Goal: Task Accomplishment & Management: Use online tool/utility

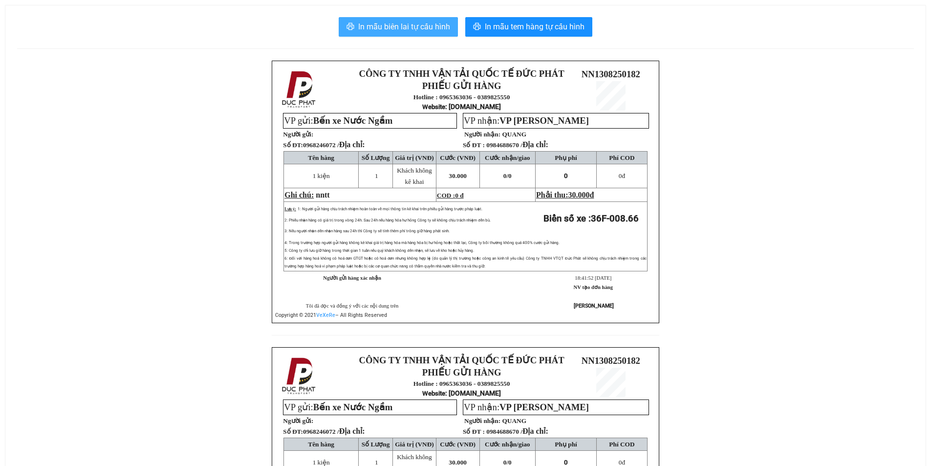
click at [403, 27] on span "In mẫu biên lai tự cấu hình" at bounding box center [404, 27] width 92 height 12
click at [401, 22] on span "In mẫu biên lai tự cấu hình" at bounding box center [404, 27] width 92 height 12
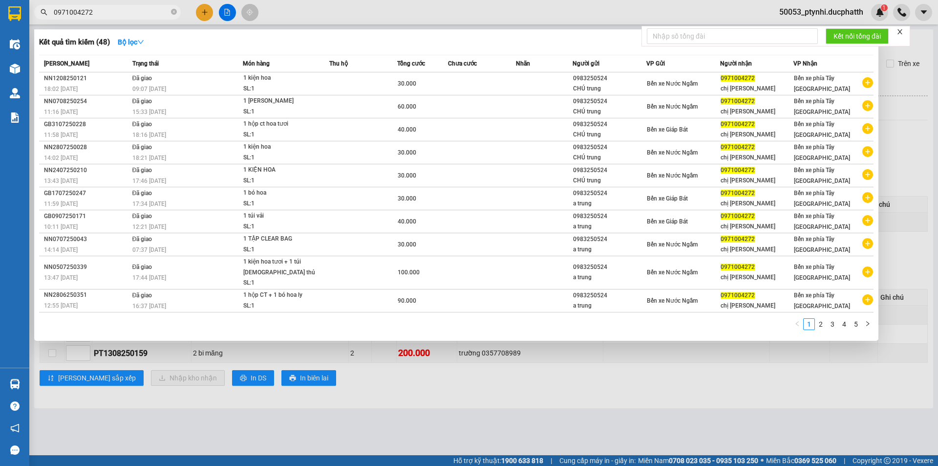
click at [533, 48] on div "Kết quả tìm kiếm ( 48 ) Bộ lọc" at bounding box center [456, 42] width 835 height 16
click at [537, 7] on div at bounding box center [469, 233] width 938 height 466
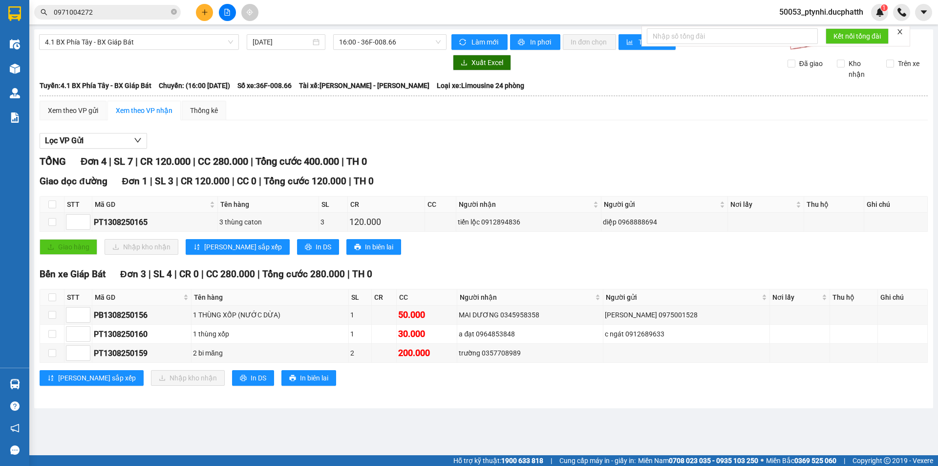
click at [151, 52] on div "4.1 BX Phía Tây - BX Giáp Bát 13/08/2025 16:00 - 36F-008.66 Làm mới In phơi In …" at bounding box center [483, 218] width 899 height 379
click at [161, 41] on span "4.1 BX Phía Tây - BX Giáp Bát" at bounding box center [139, 42] width 188 height 15
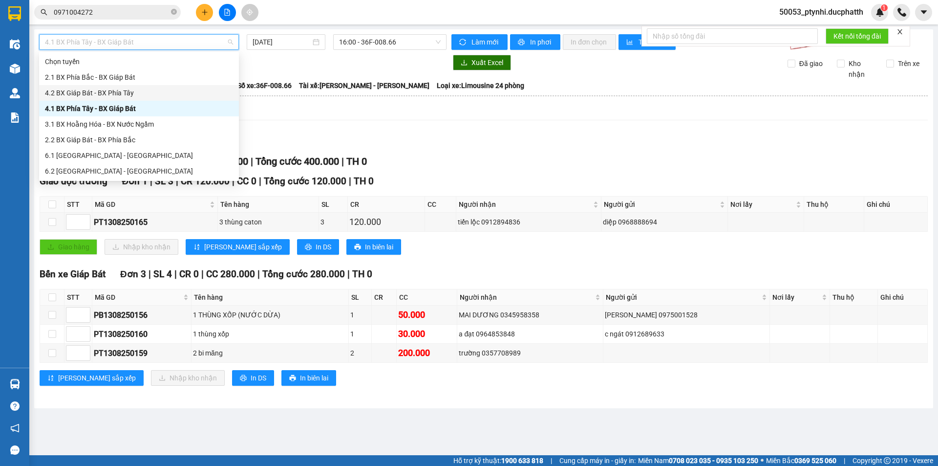
click at [149, 96] on div "4.2 BX Giáp Bát - BX Phía Tây" at bounding box center [139, 92] width 188 height 11
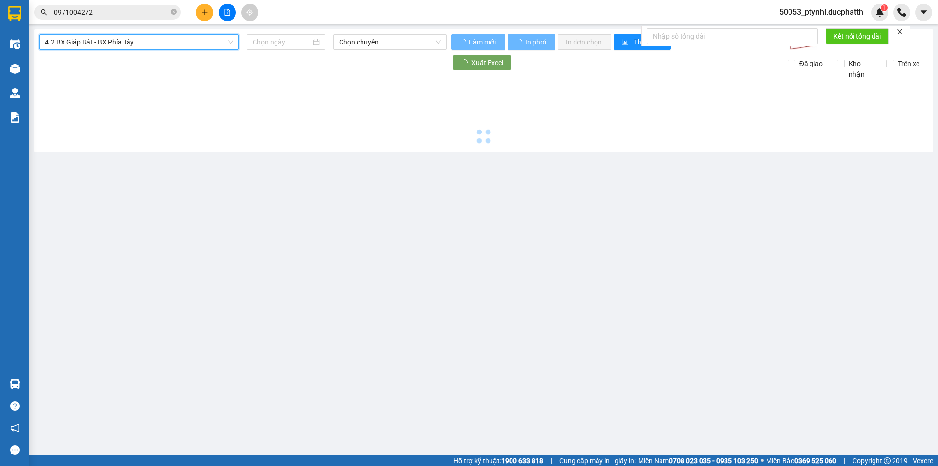
type input "13/08/2025"
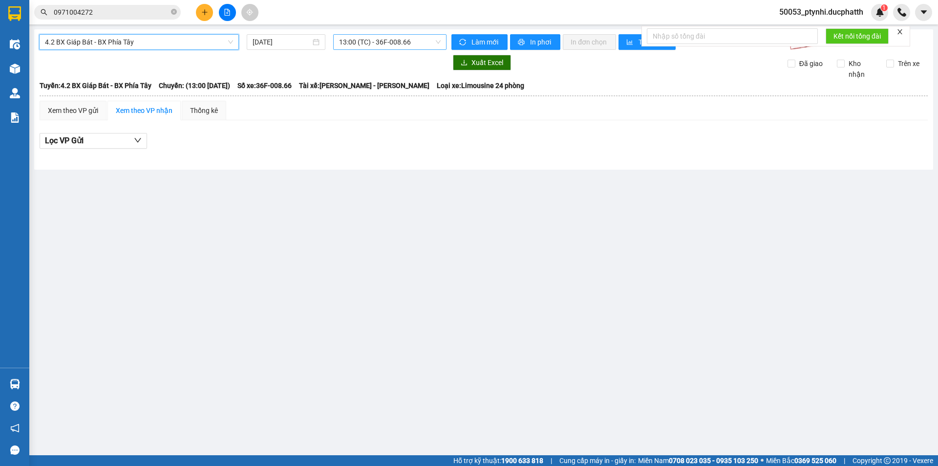
click at [381, 41] on span "13:00 (TC) - 36F-008.66" at bounding box center [390, 42] width 102 height 15
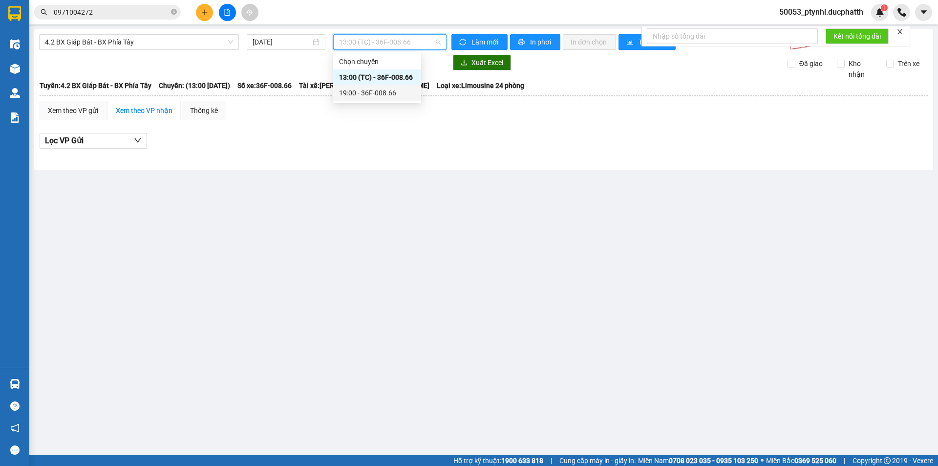
click at [373, 89] on div "19:00 - 36F-008.66" at bounding box center [377, 92] width 76 height 11
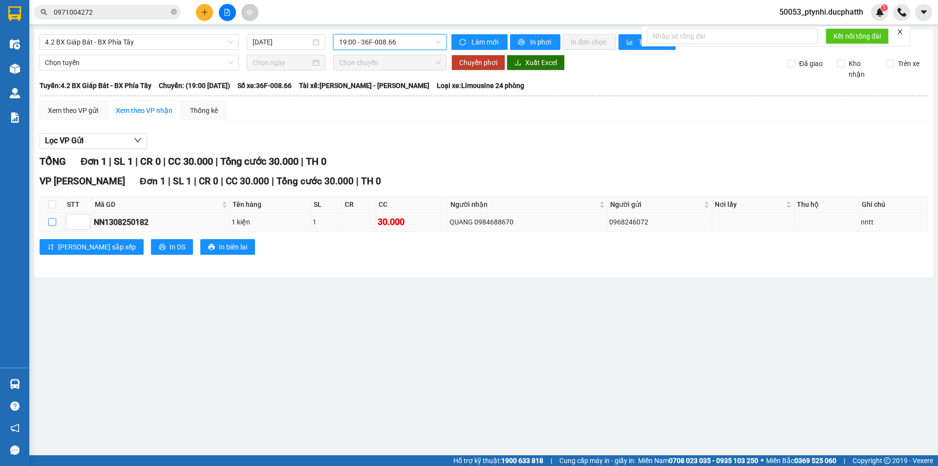
click at [49, 219] on input "checkbox" at bounding box center [52, 222] width 8 height 8
checkbox input "true"
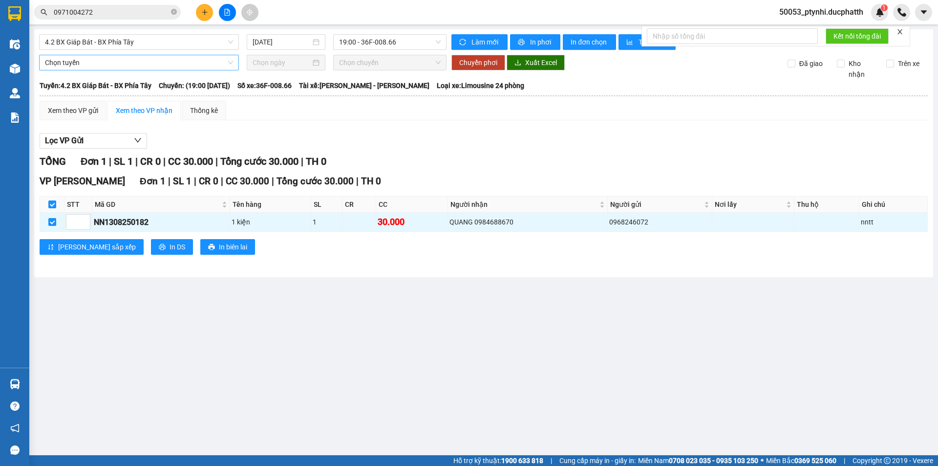
click at [140, 65] on span "Chọn tuyến" at bounding box center [139, 62] width 188 height 15
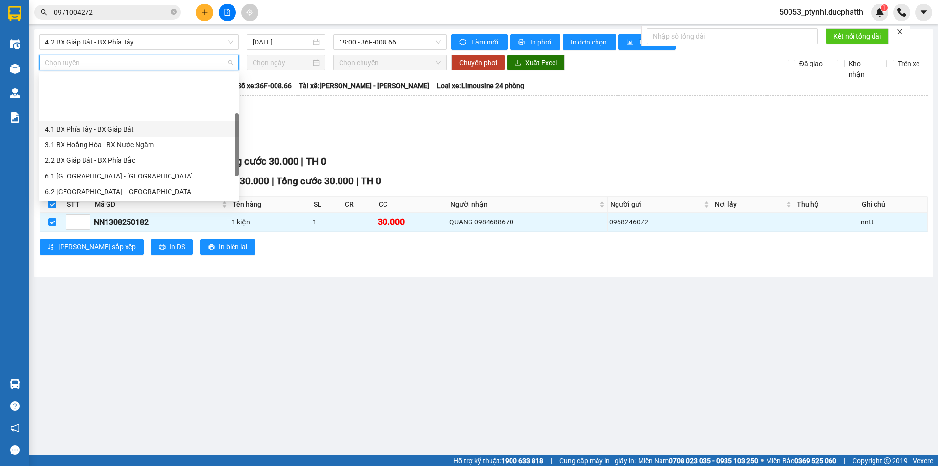
scroll to position [49, 0]
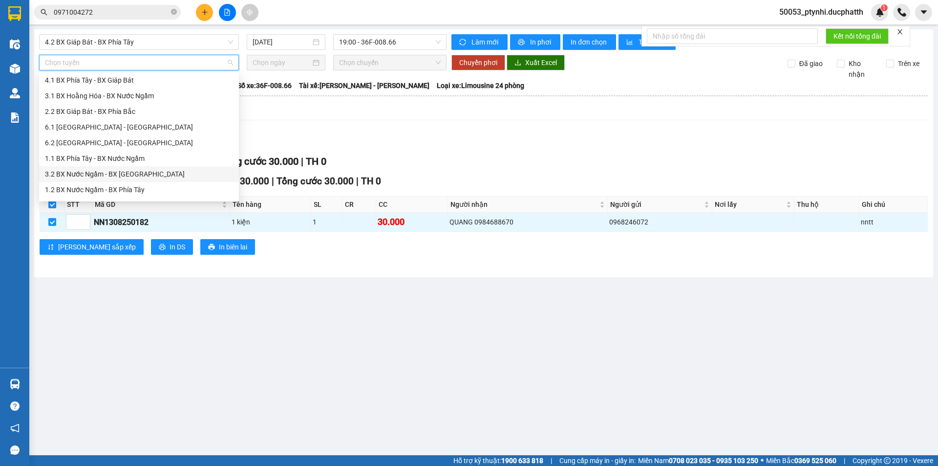
click at [111, 176] on div "3.2 BX Nước Ngầm - BX Hoằng Hóa" at bounding box center [139, 174] width 188 height 11
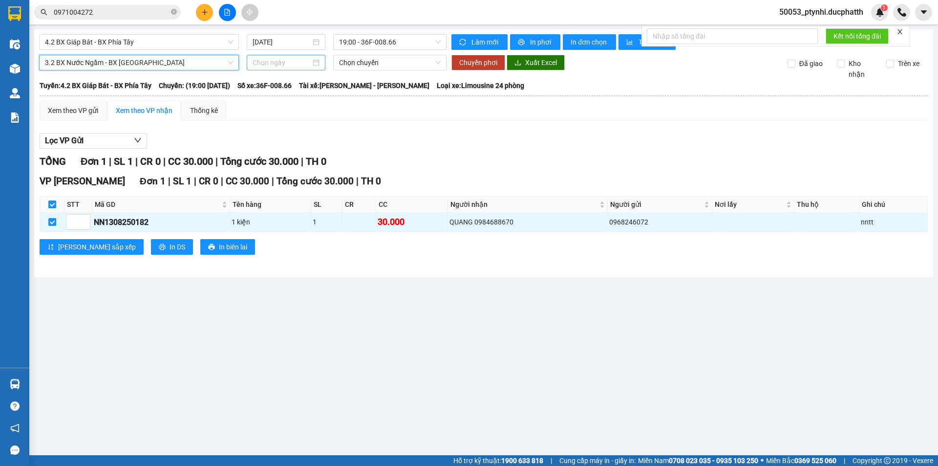
click at [278, 65] on input at bounding box center [282, 62] width 58 height 11
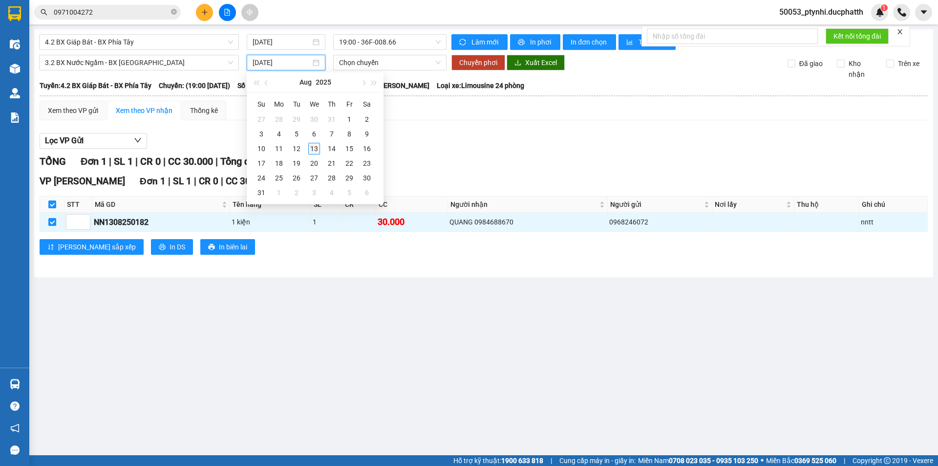
type input "13/08/2025"
click at [312, 147] on div "13" at bounding box center [314, 149] width 12 height 12
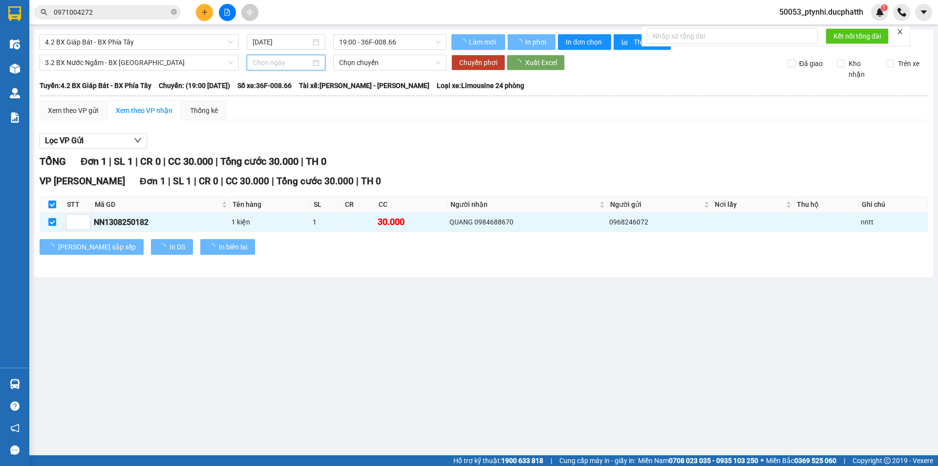
type input "13/08/2025"
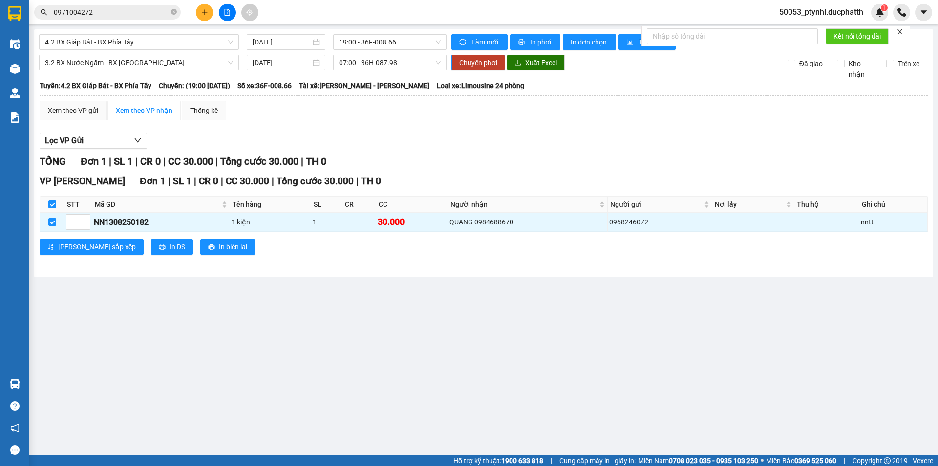
click at [380, 70] on div "3.2 BX Nước Ngầm - BX Hoằng Hóa 13/08/2025 07:00 - 36H-087.98 Chuyển phơi Xuất …" at bounding box center [484, 67] width 890 height 25
click at [380, 61] on span "07:00 - 36H-087.98" at bounding box center [390, 62] width 102 height 15
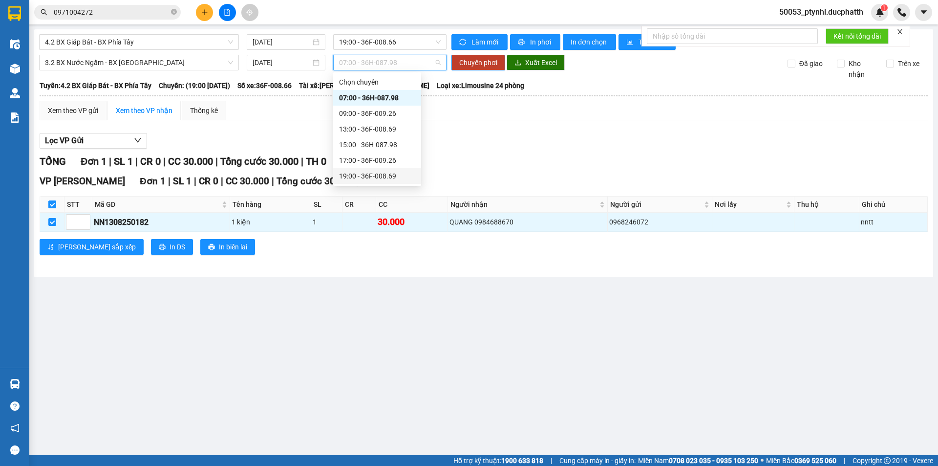
click at [391, 170] on div "19:00 - 36F-008.69" at bounding box center [377, 176] width 88 height 16
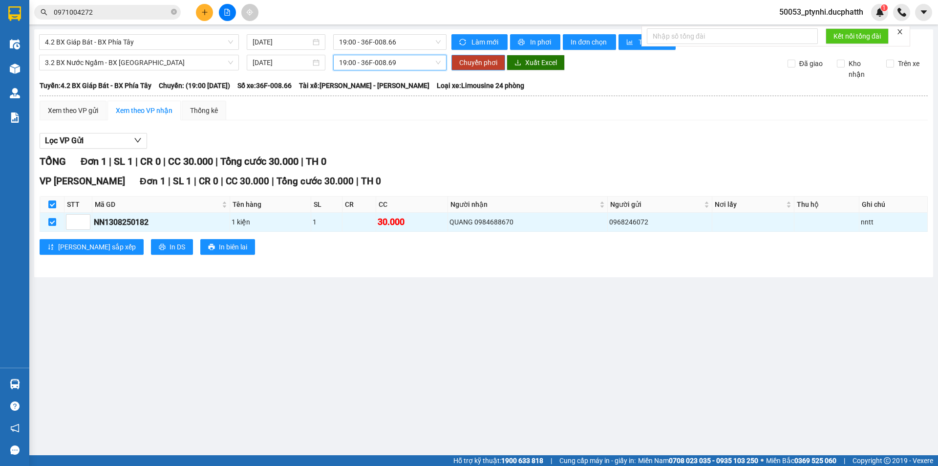
click at [486, 65] on span "Chuyển phơi" at bounding box center [478, 62] width 38 height 11
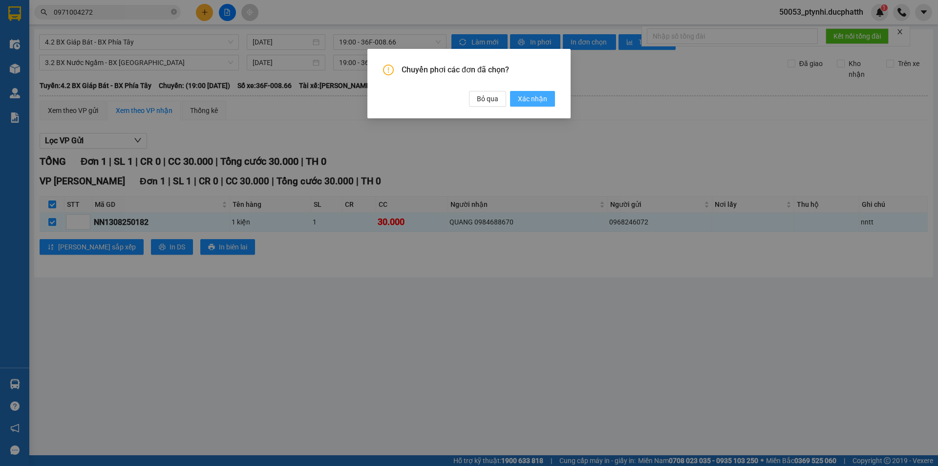
click at [543, 100] on span "Xác nhận" at bounding box center [532, 98] width 29 height 11
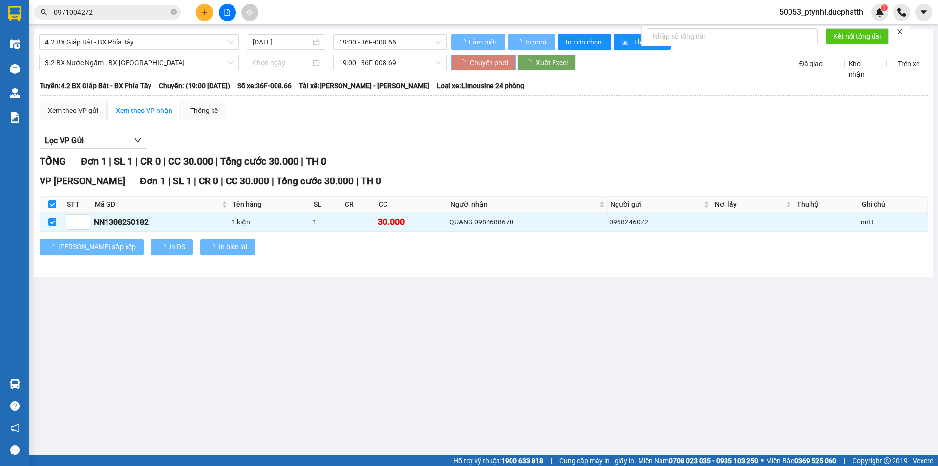
checkbox input "false"
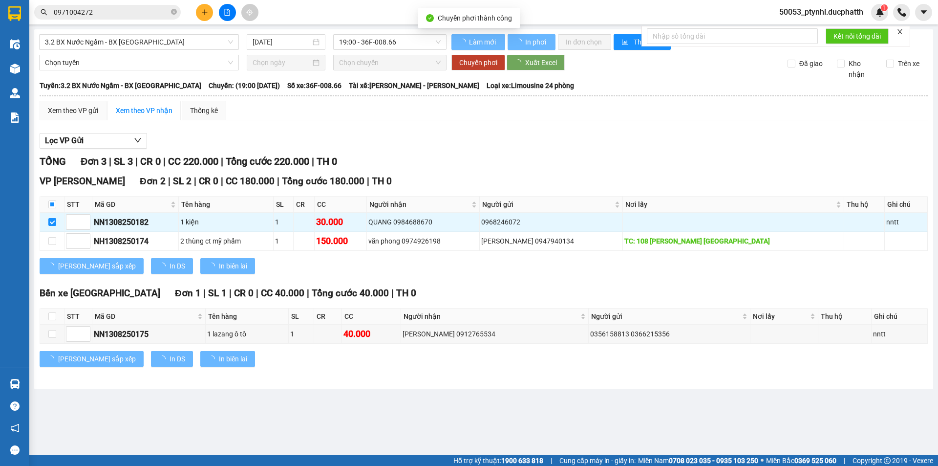
checkbox input "false"
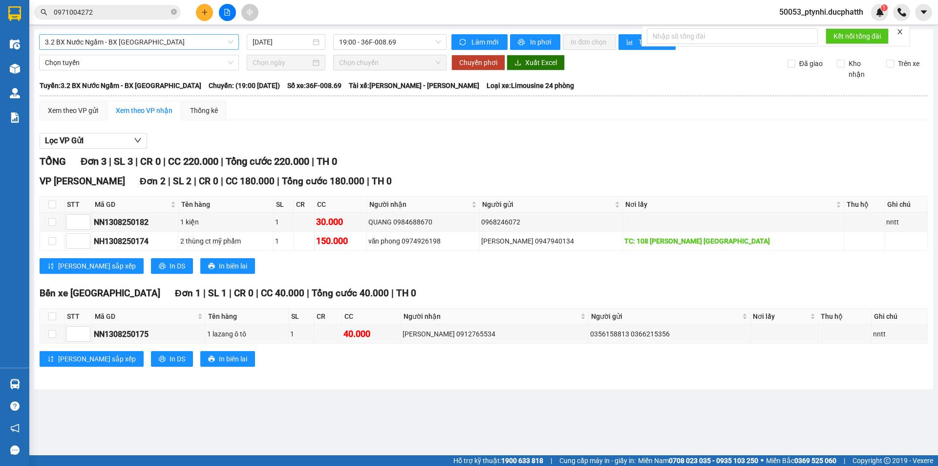
click at [116, 40] on span "3.2 BX Nước Ngầm - BX Hoằng Hóa" at bounding box center [139, 42] width 188 height 15
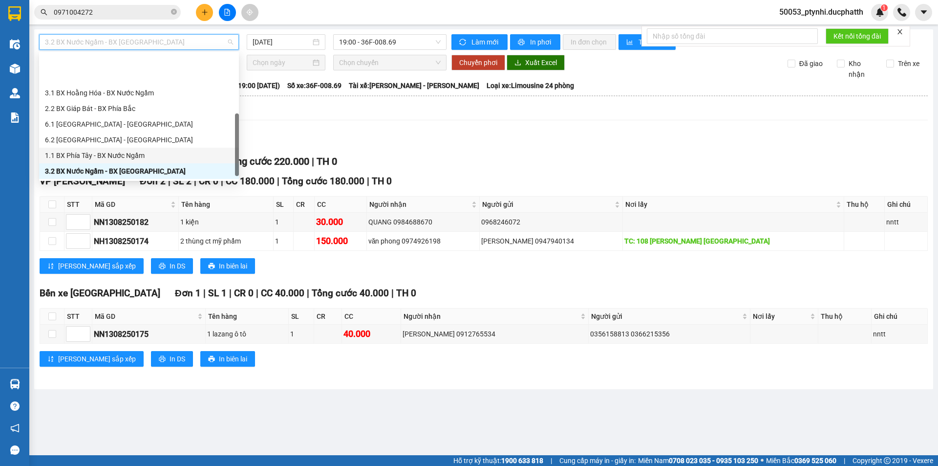
scroll to position [74, 0]
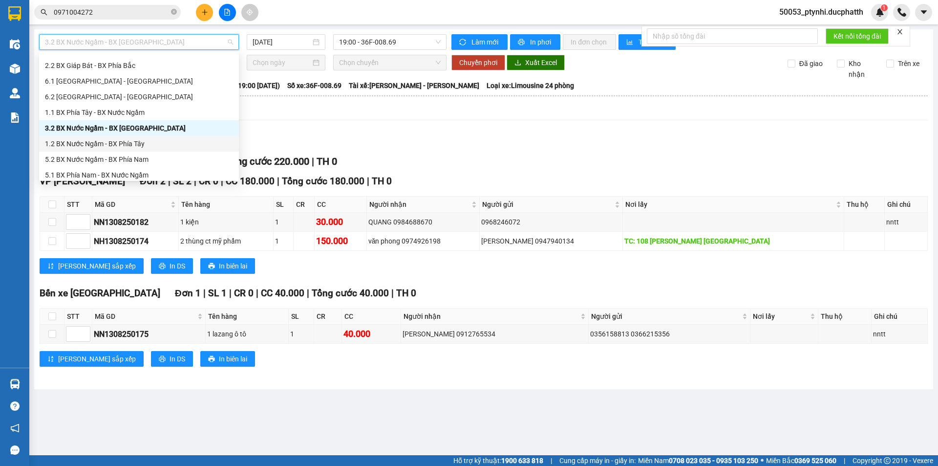
click at [151, 140] on div "1.2 BX Nước Ngầm - BX Phía Tây" at bounding box center [139, 143] width 188 height 11
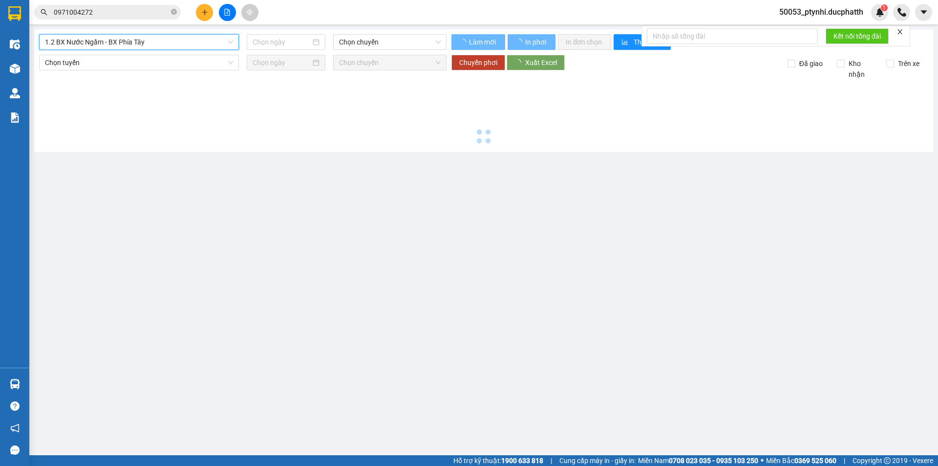
type input "13/08/2025"
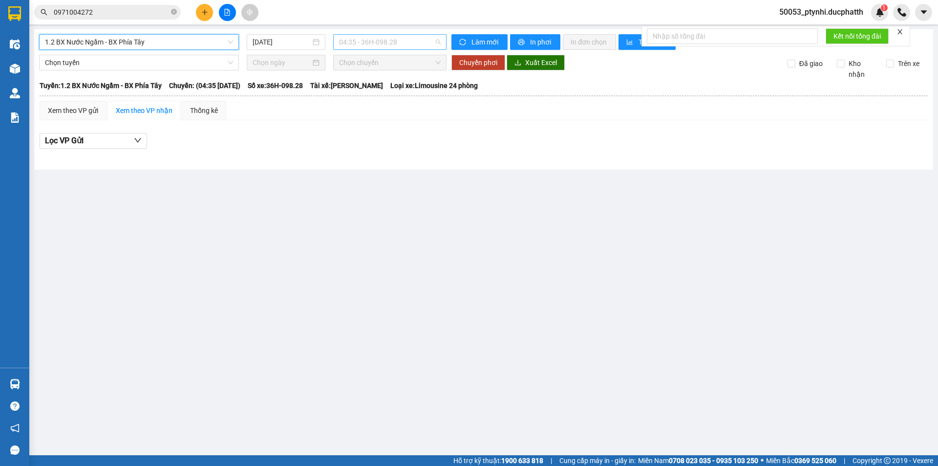
click at [360, 42] on span "04:35 - 36H-098.28" at bounding box center [390, 42] width 102 height 15
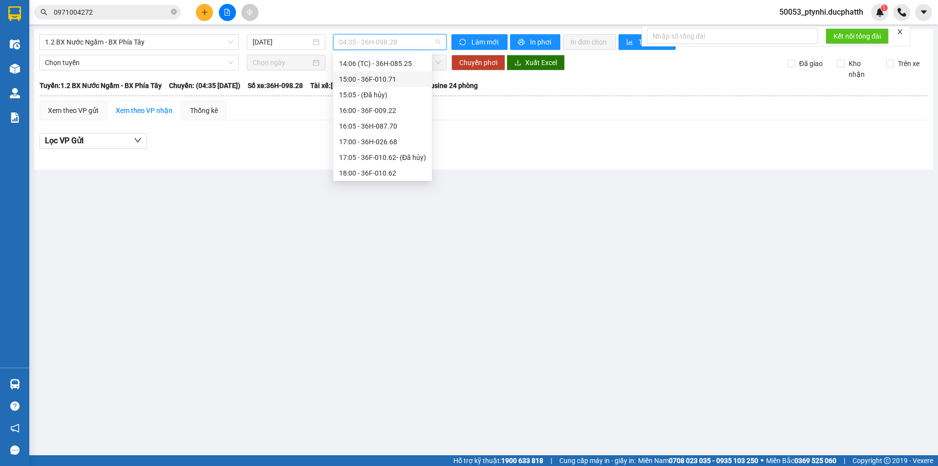
scroll to position [342, 0]
click at [368, 110] on div "19:00 - 36H-072.57" at bounding box center [382, 110] width 87 height 11
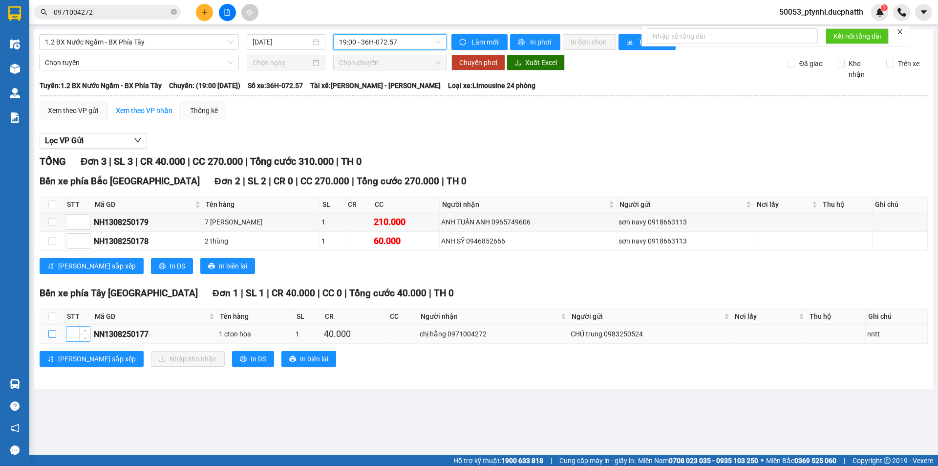
drag, startPoint x: 49, startPoint y: 335, endPoint x: 66, endPoint y: 327, distance: 19.0
click at [53, 335] on input "checkbox" at bounding box center [52, 334] width 8 height 8
checkbox input "true"
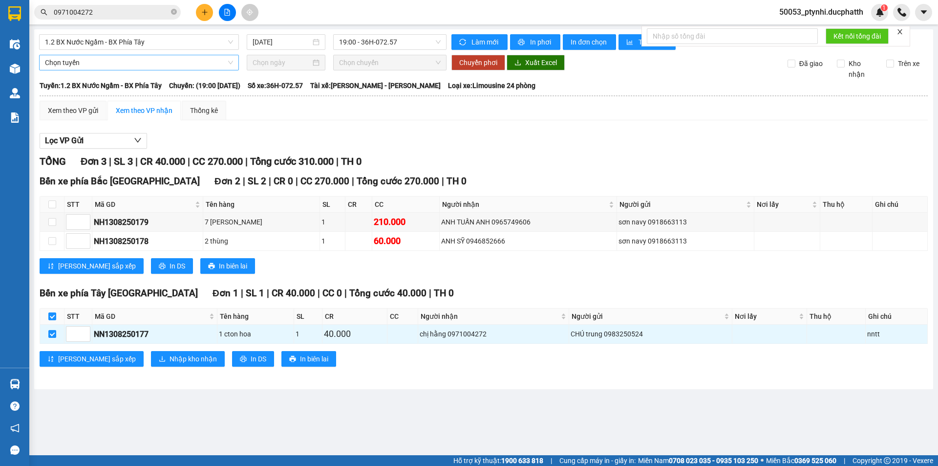
click at [92, 64] on span "Chọn tuyến" at bounding box center [139, 62] width 188 height 15
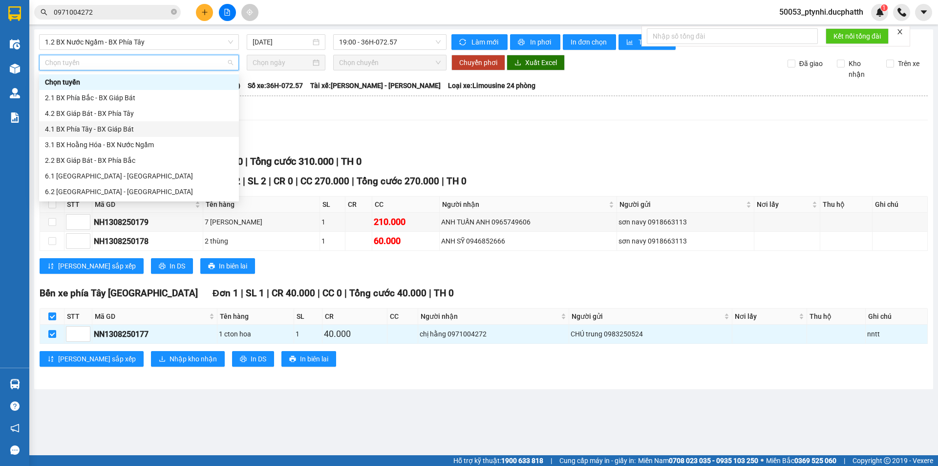
drag, startPoint x: 104, startPoint y: 160, endPoint x: 122, endPoint y: 122, distance: 42.2
click at [122, 122] on div "Chọn tuyến 2.1 BX Phía Bắc - BX Giáp Bát 4.2 BX Giáp Bát - BX Phía Tây 4.1 BX P…" at bounding box center [139, 152] width 200 height 156
click at [120, 114] on div "4.2 BX Giáp Bát - BX Phía Tây" at bounding box center [139, 113] width 188 height 11
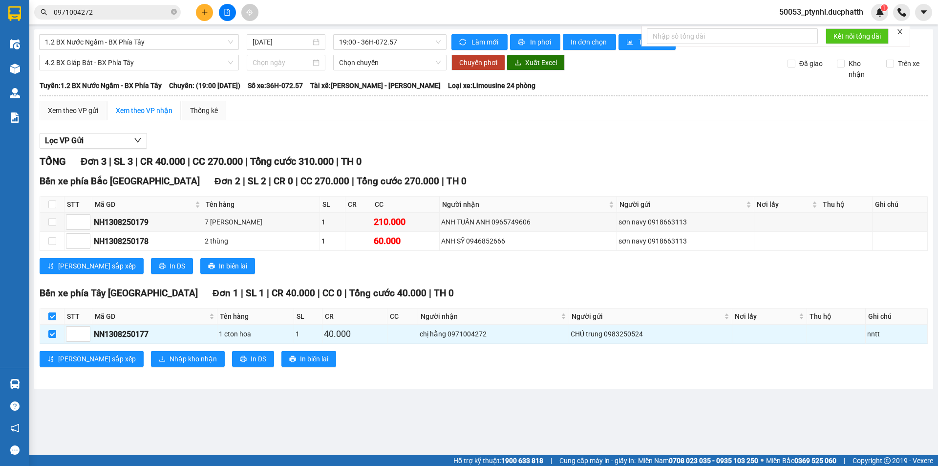
click at [224, 130] on div "Lọc VP Gửi TỔNG Đơn 3 | SL 3 | CR 40.000 | CC 270.000 | Tổng cước 310.000 | TH…" at bounding box center [484, 253] width 889 height 251
click at [316, 128] on div "Xem theo VP gửi Xem theo VP nhận Thống kê Lọc VP Gửi TỔNG Đơn 3 | SL 3 | CR 40…" at bounding box center [484, 240] width 889 height 278
click at [270, 64] on input at bounding box center [282, 62] width 58 height 11
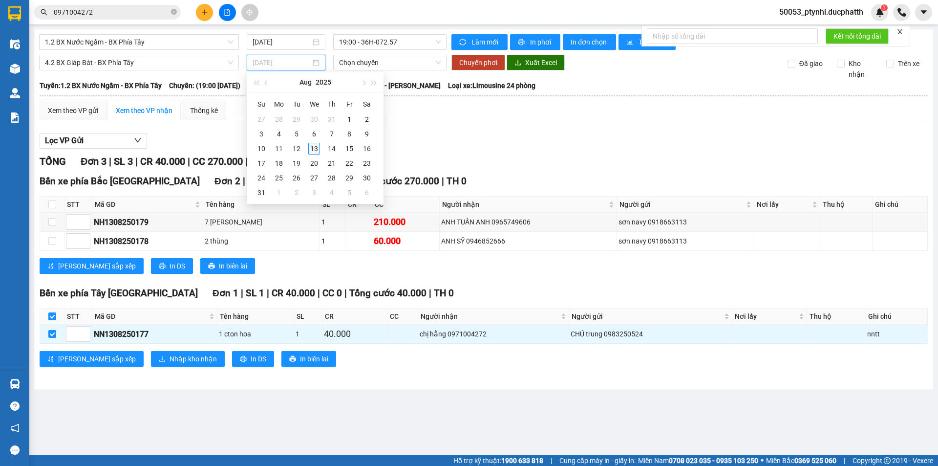
type input "13/08/2025"
click at [313, 147] on div "13" at bounding box center [314, 149] width 12 height 12
type input "13/08/2025"
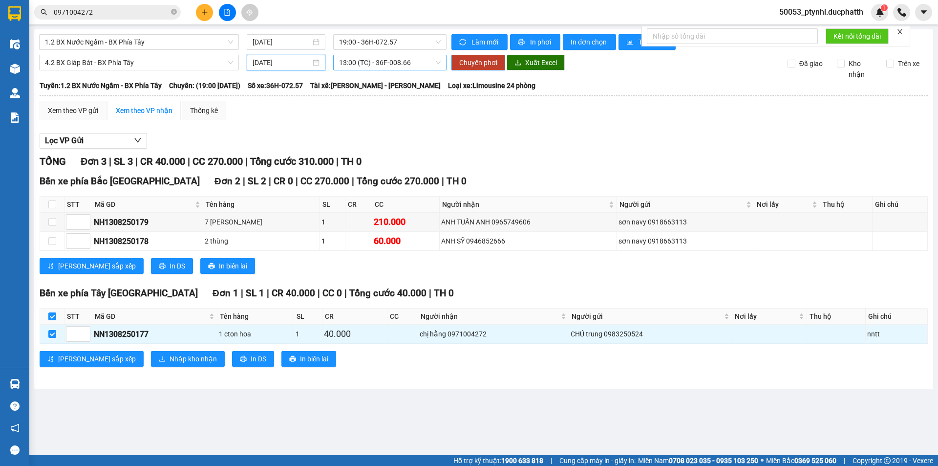
click at [367, 62] on span "13:00 (TC) - 36F-008.66" at bounding box center [390, 62] width 102 height 15
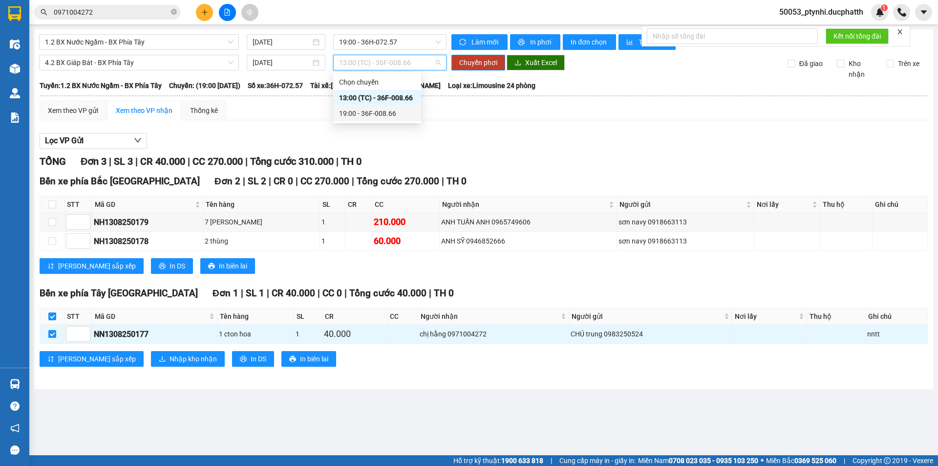
drag, startPoint x: 377, startPoint y: 114, endPoint x: 383, endPoint y: 114, distance: 5.9
click at [377, 114] on div "19:00 - 36F-008.66" at bounding box center [377, 113] width 76 height 11
click at [467, 63] on span "Chuyển phơi" at bounding box center [478, 62] width 38 height 11
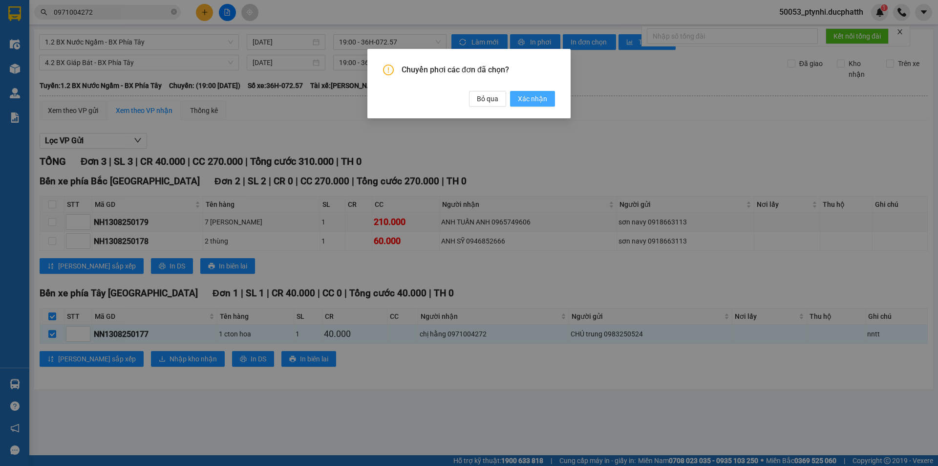
click at [533, 102] on span "Xác nhận" at bounding box center [532, 98] width 29 height 11
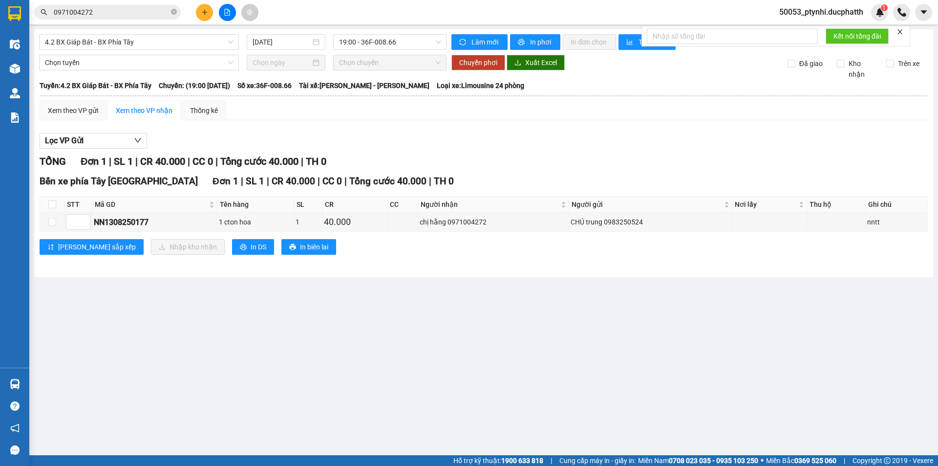
click at [277, 334] on main "4.2 BX Giáp Bát - BX Phía Tây 13/08/2025 19:00 - 36F-008.66 Làm mới In phơi In …" at bounding box center [469, 227] width 938 height 455
click at [263, 315] on main "4.2 BX Giáp Bát - BX Phía Tây 13/08/2025 19:00 - 36F-008.66 Làm mới In phơi In …" at bounding box center [469, 227] width 938 height 455
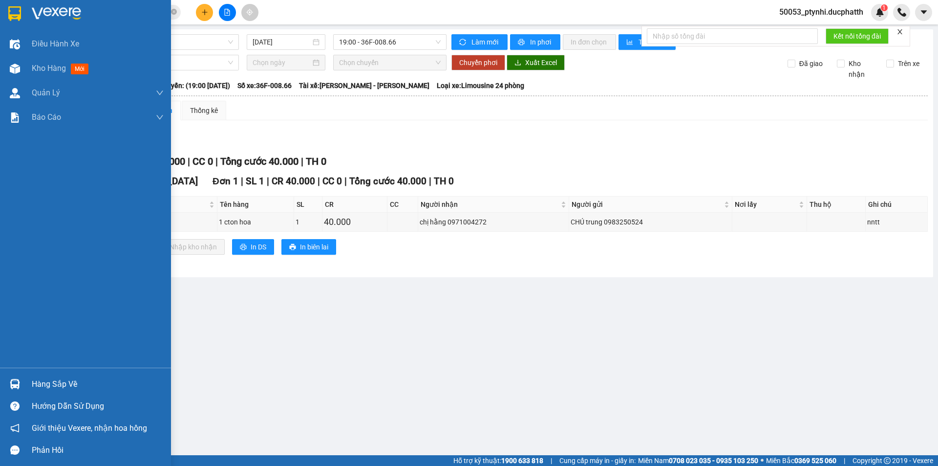
click at [9, 10] on img at bounding box center [14, 13] width 13 height 15
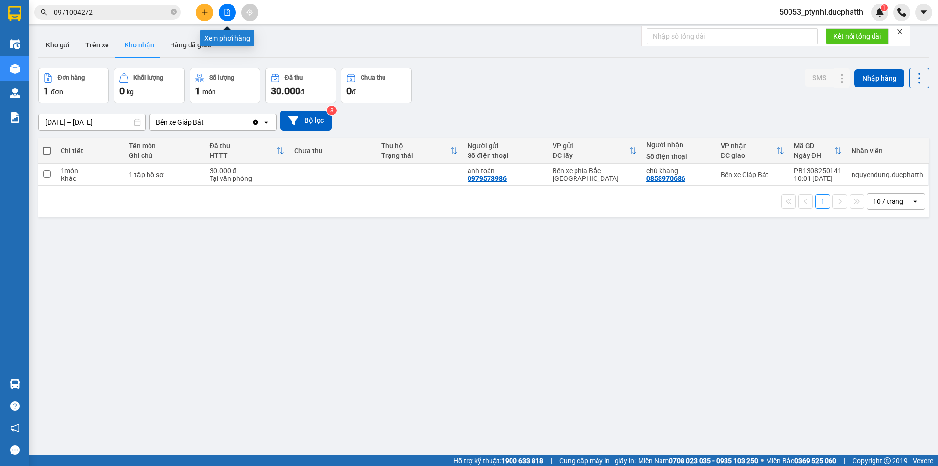
click at [224, 16] on button at bounding box center [227, 12] width 17 height 17
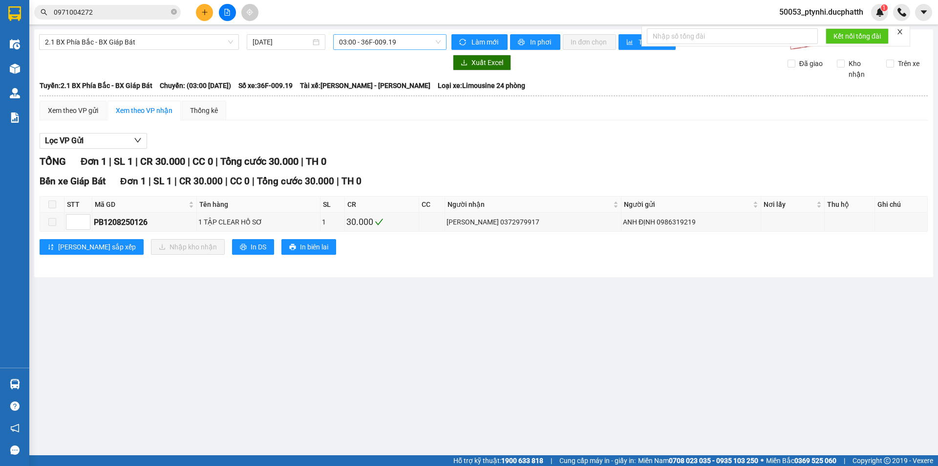
click at [381, 47] on span "03:00 - 36F-009.19" at bounding box center [390, 42] width 102 height 15
click at [181, 45] on span "2.1 BX Phía Bắc - BX Giáp Bát" at bounding box center [139, 42] width 188 height 15
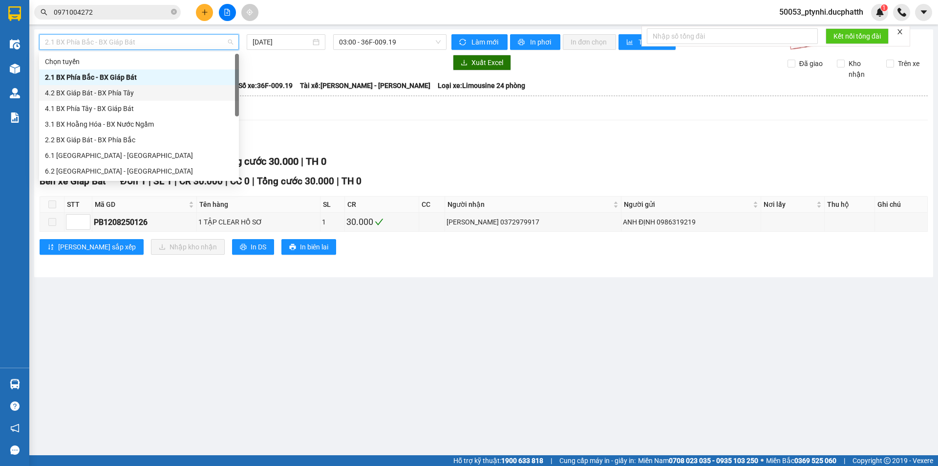
click at [134, 96] on div "4.2 BX Giáp Bát - BX Phía Tây" at bounding box center [139, 92] width 188 height 11
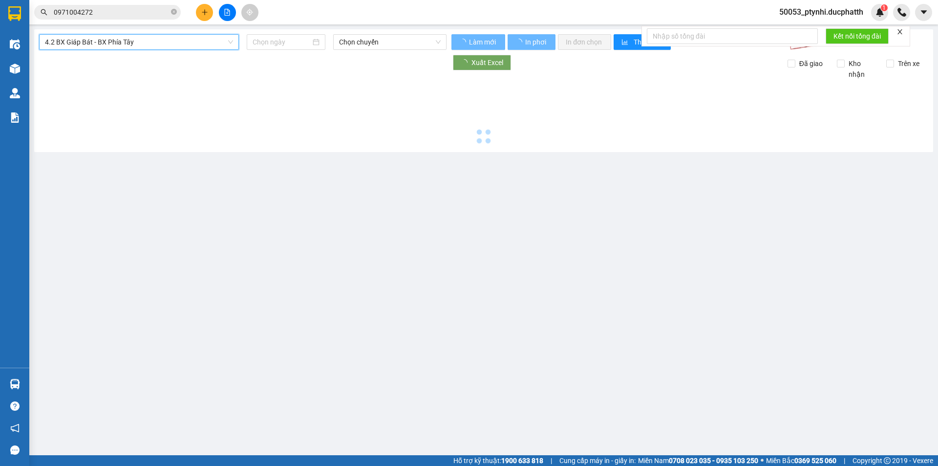
type input "13/08/2025"
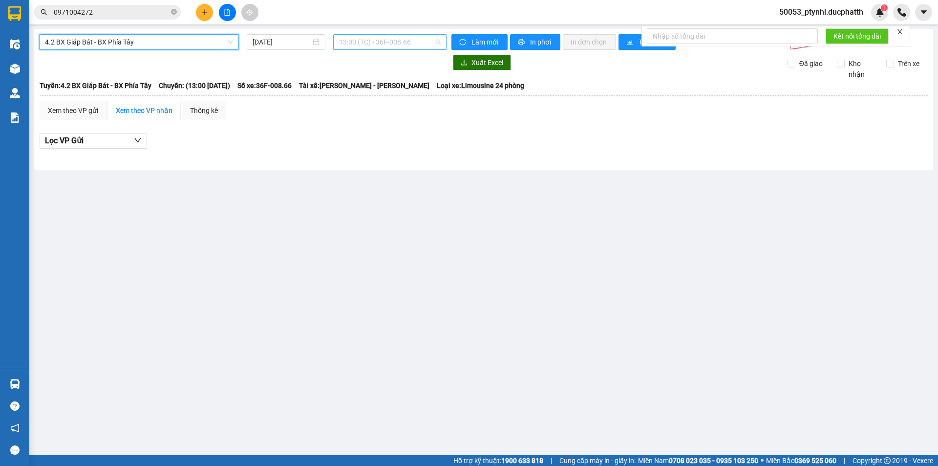
click at [393, 44] on span "13:00 (TC) - 36F-008.66" at bounding box center [390, 42] width 102 height 15
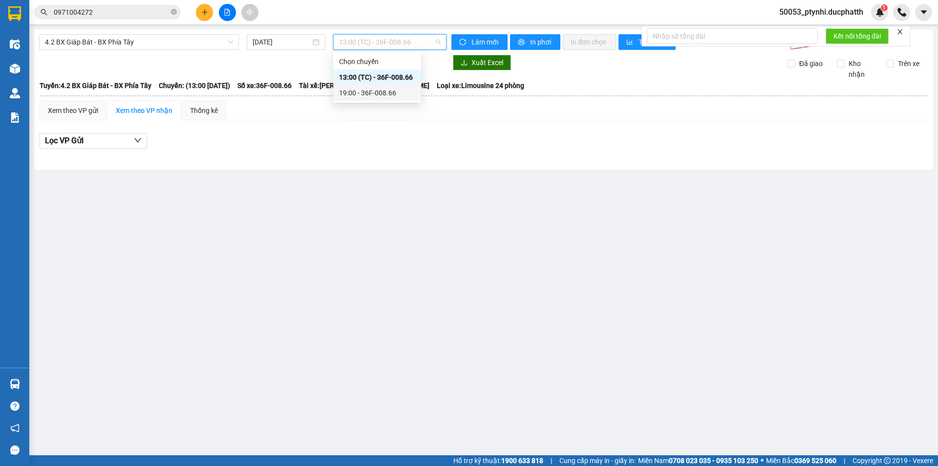
click at [378, 94] on div "19:00 - 36F-008.66" at bounding box center [377, 92] width 76 height 11
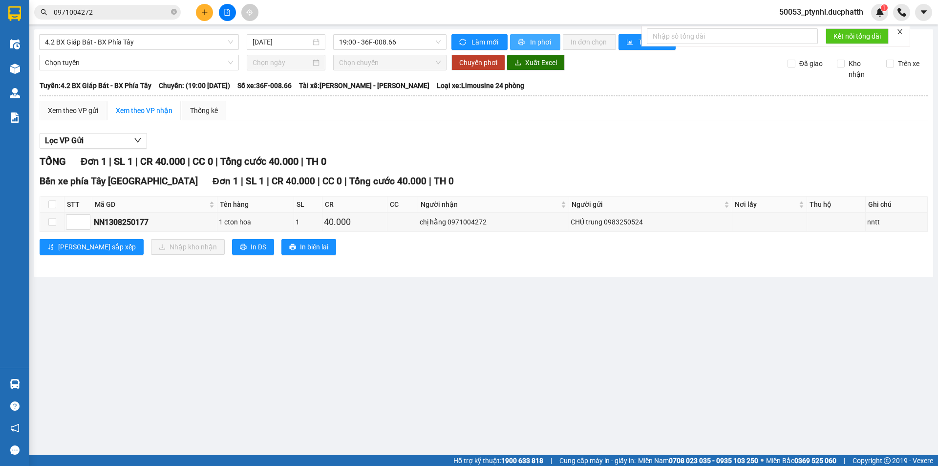
click at [542, 42] on span "In phơi" at bounding box center [541, 42] width 22 height 11
click at [85, 12] on input "0971004272" at bounding box center [111, 12] width 115 height 11
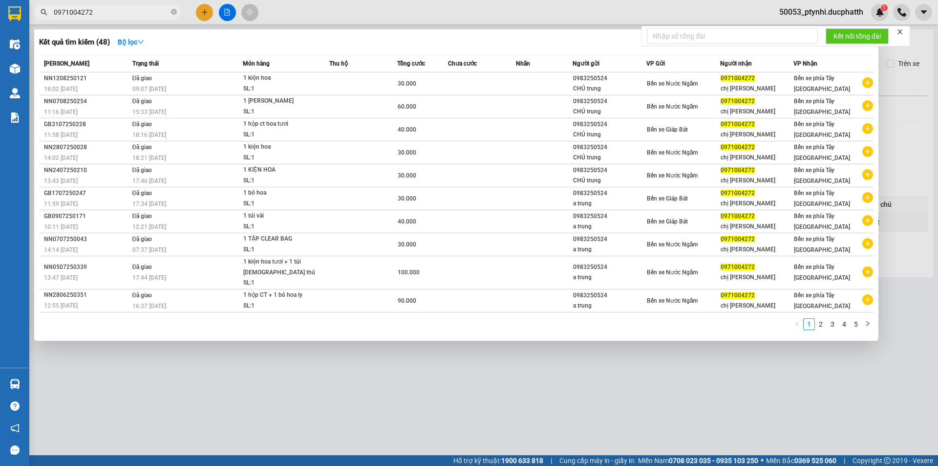
click at [86, 11] on input "0971004272" at bounding box center [111, 12] width 115 height 11
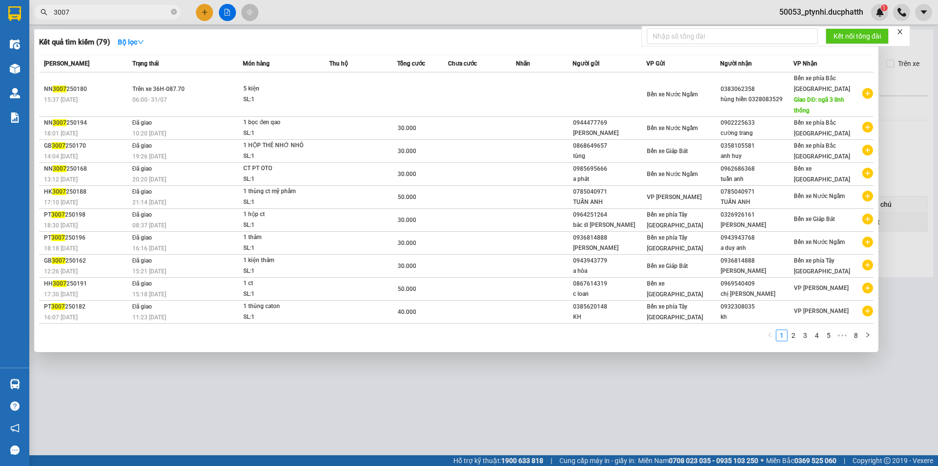
type input "3007"
click at [902, 32] on icon "close" at bounding box center [900, 31] width 7 height 7
click at [919, 35] on div at bounding box center [469, 233] width 938 height 466
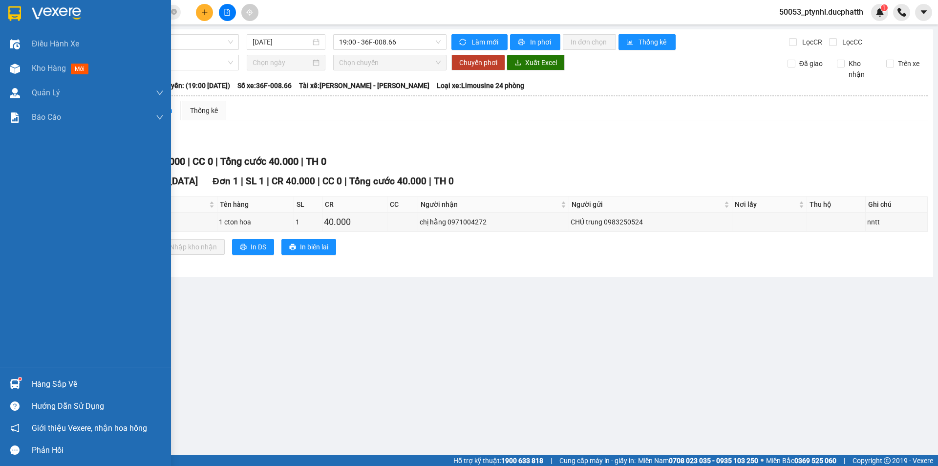
click at [43, 382] on div "Hàng sắp về" at bounding box center [98, 384] width 132 height 15
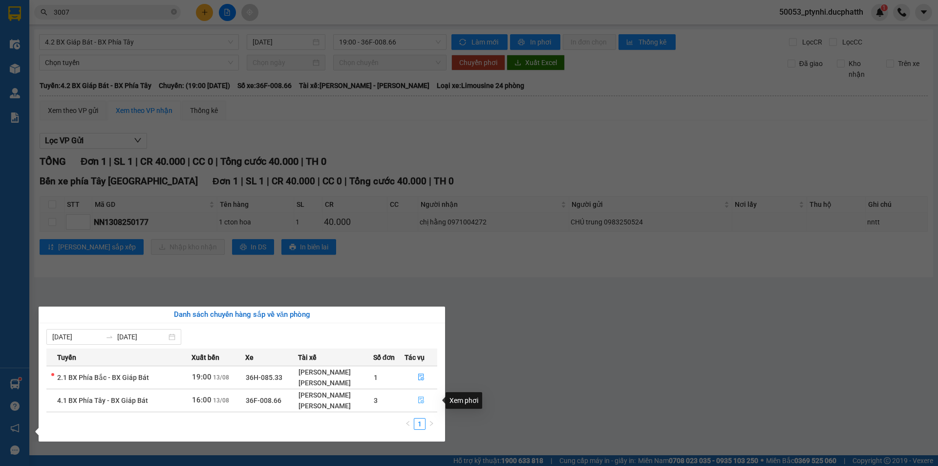
click at [420, 401] on icon "file-done" at bounding box center [421, 399] width 7 height 7
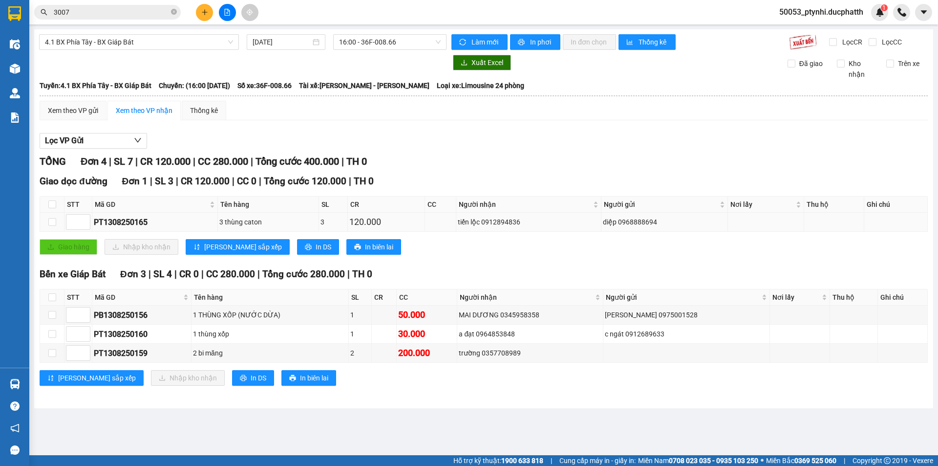
click at [47, 220] on td at bounding box center [52, 222] width 24 height 19
click at [51, 220] on input "checkbox" at bounding box center [52, 222] width 8 height 8
checkbox input "true"
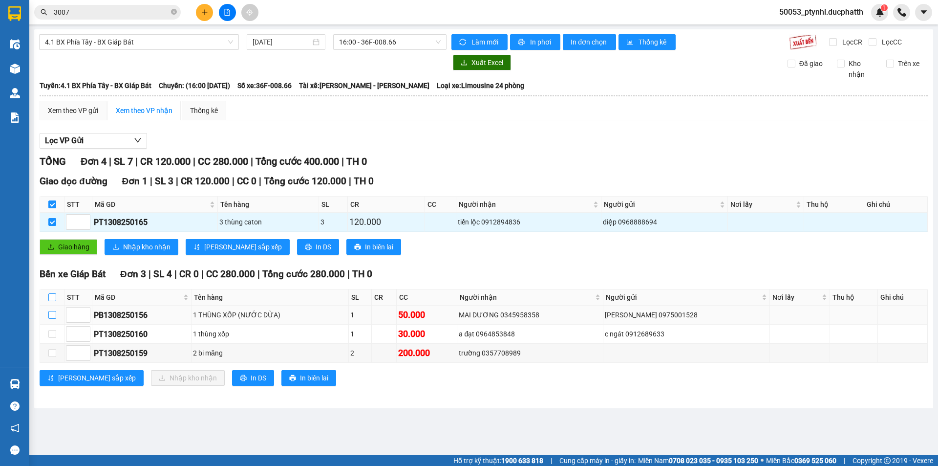
drag, startPoint x: 49, startPoint y: 294, endPoint x: 53, endPoint y: 310, distance: 16.5
click at [49, 294] on input "checkbox" at bounding box center [52, 297] width 8 height 8
checkbox input "true"
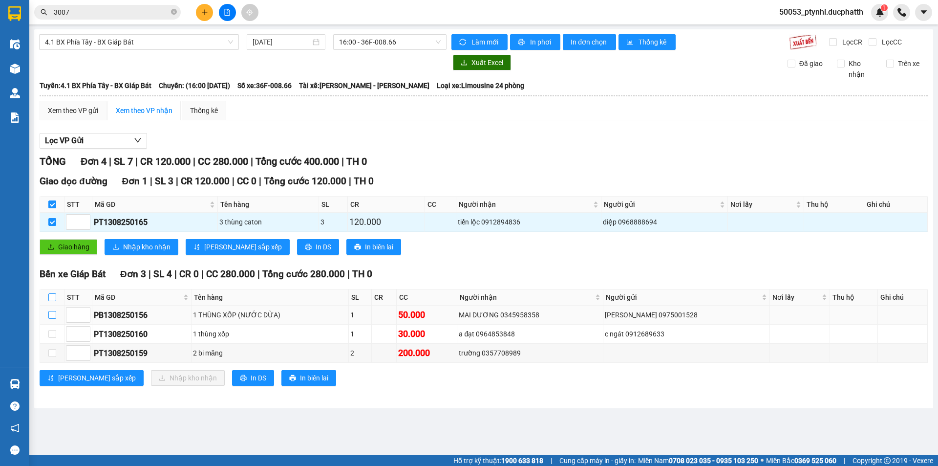
checkbox input "true"
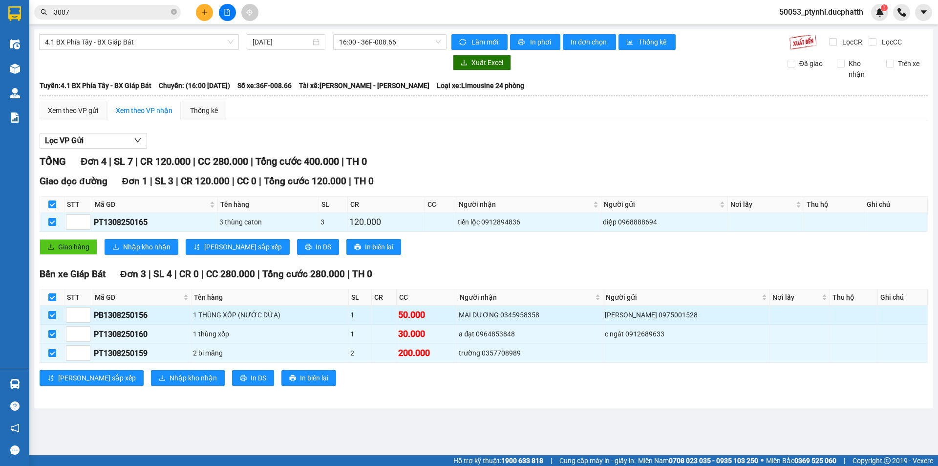
click at [52, 320] on label at bounding box center [52, 314] width 8 height 11
click at [52, 319] on input "checkbox" at bounding box center [52, 315] width 8 height 8
checkbox input "false"
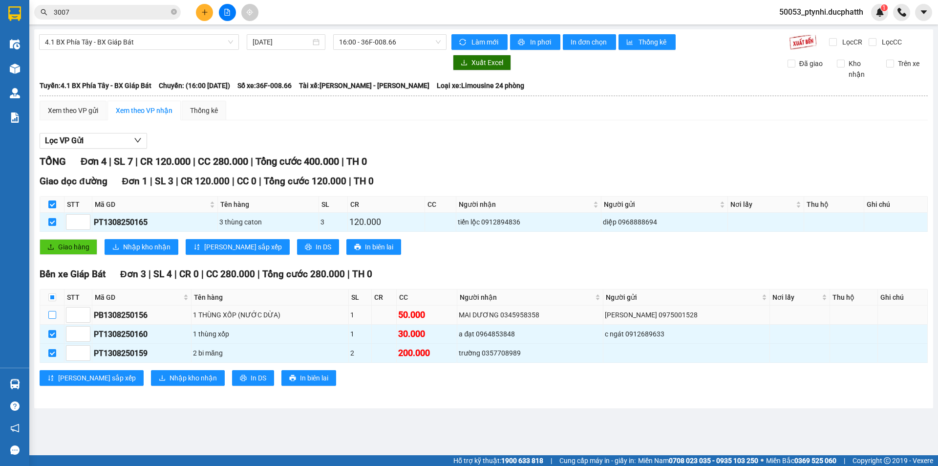
click at [52, 316] on input "checkbox" at bounding box center [52, 315] width 8 height 8
checkbox input "true"
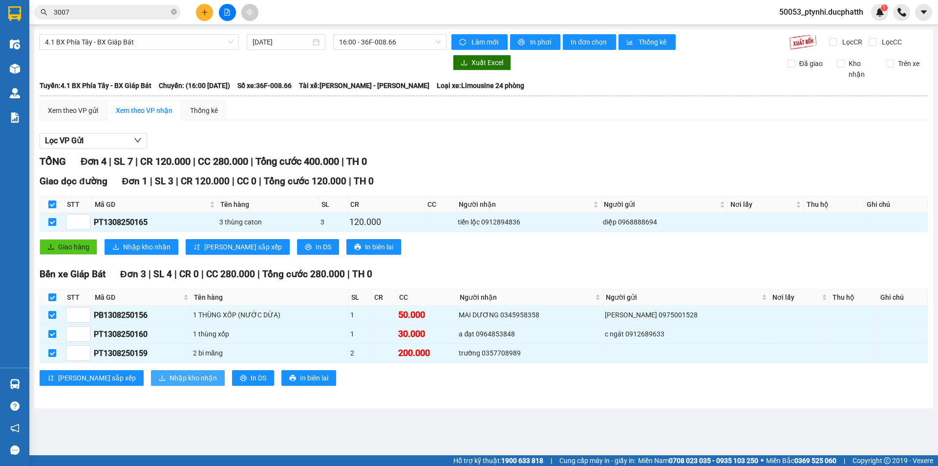
click at [170, 381] on span "Nhập kho nhận" at bounding box center [193, 377] width 47 height 11
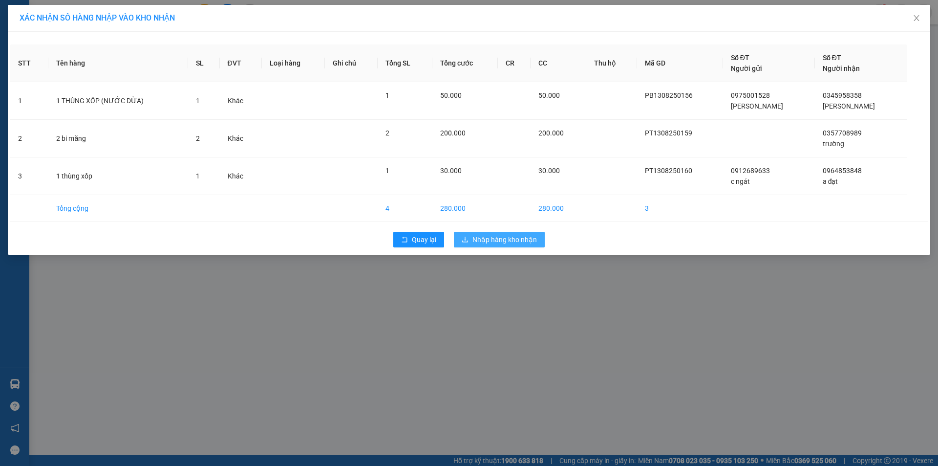
click at [515, 239] on span "Nhập hàng kho nhận" at bounding box center [505, 239] width 65 height 11
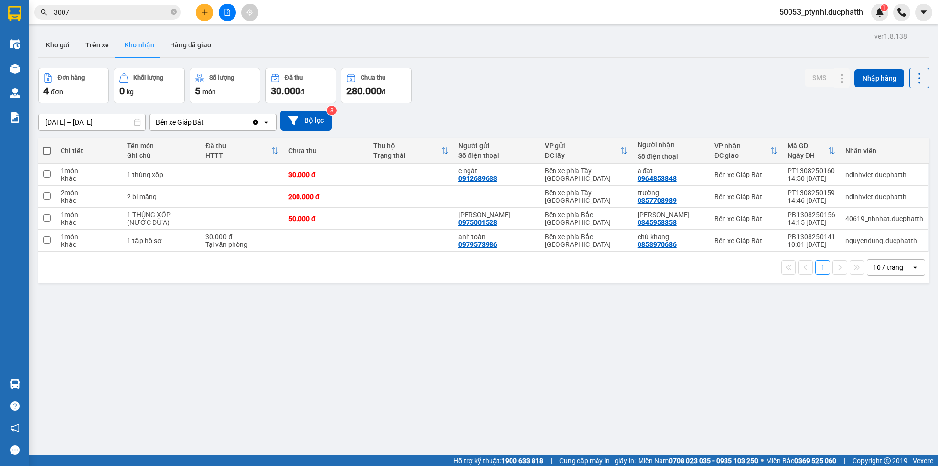
click at [300, 275] on div "1 10 / trang open" at bounding box center [484, 267] width 884 height 17
click at [840, 243] on icon at bounding box center [842, 241] width 5 height 6
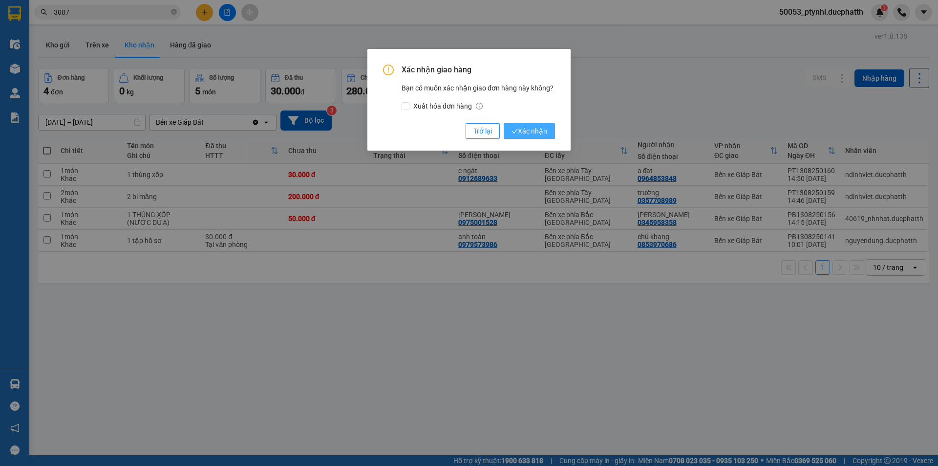
click at [539, 133] on span "Xác nhận" at bounding box center [530, 131] width 36 height 11
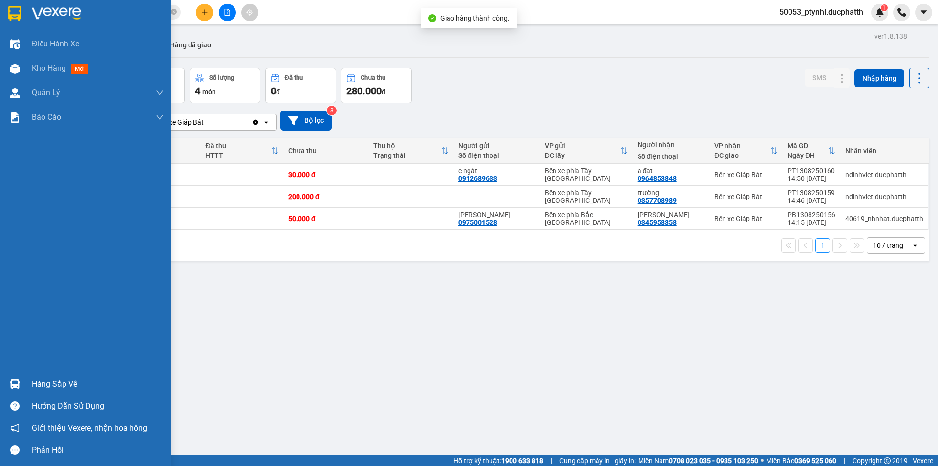
click at [19, 383] on img at bounding box center [15, 384] width 10 height 10
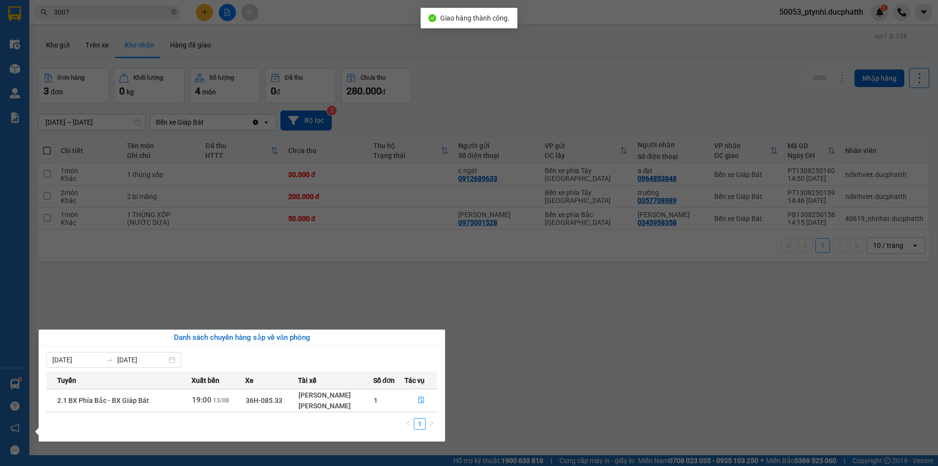
click at [115, 320] on section "Kết quả tìm kiếm ( 79 ) Bộ lọc Mã ĐH Trạng thái Món hàng Thu hộ Tổng cước Chưa …" at bounding box center [469, 233] width 938 height 466
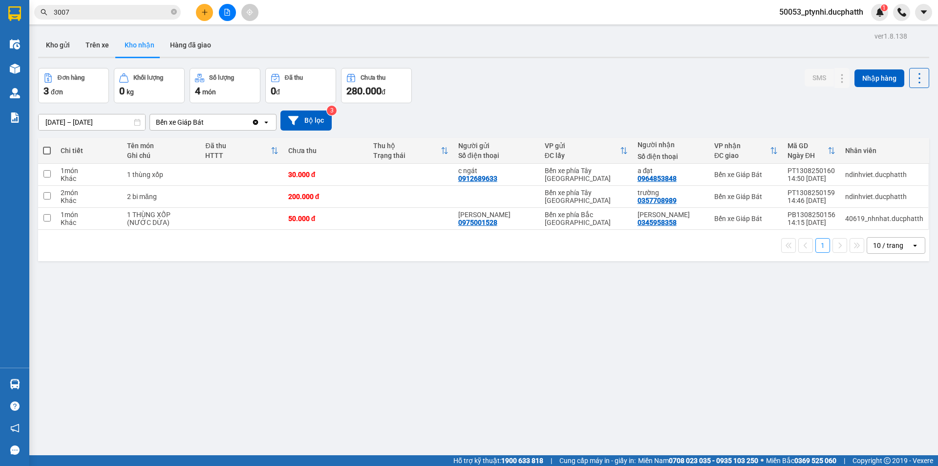
click at [184, 121] on div "Bến xe Giáp Bát" at bounding box center [180, 122] width 48 height 10
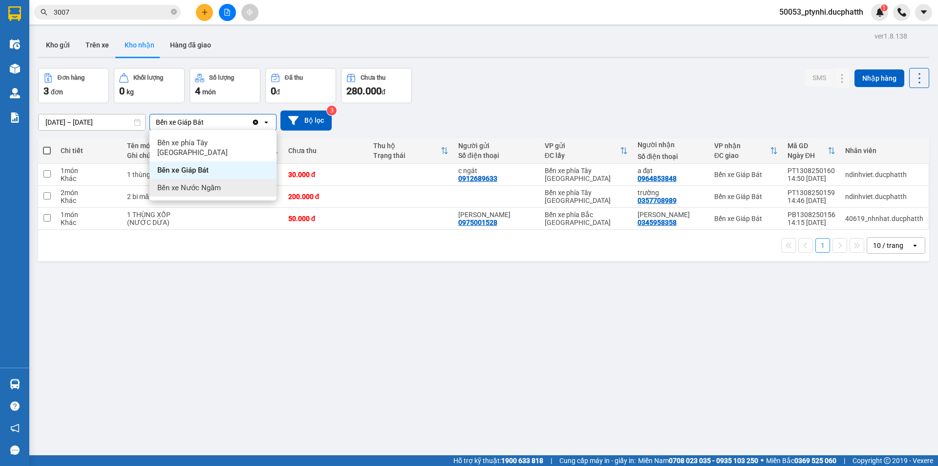
click at [189, 183] on span "Bến xe Nước Ngầm" at bounding box center [189, 188] width 64 height 10
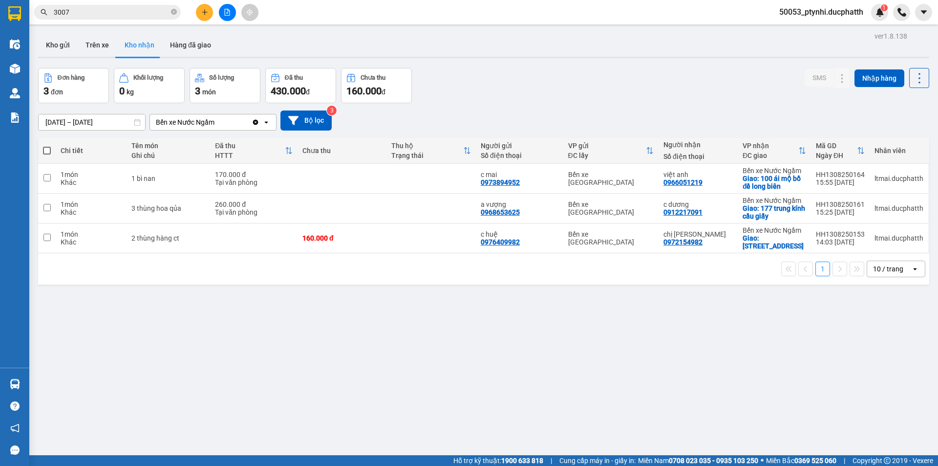
click at [194, 124] on div "Bến xe Nước Ngầm" at bounding box center [185, 122] width 59 height 10
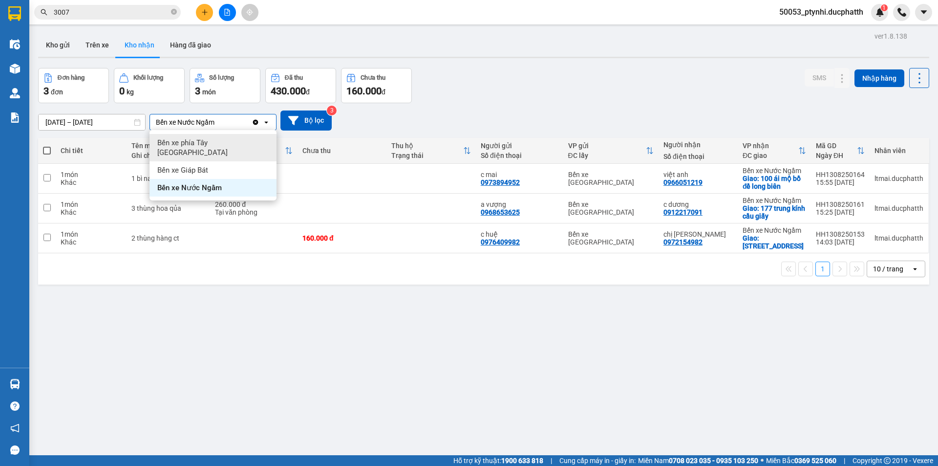
click at [204, 144] on span "Bến xe phía Tây Thanh Hóa" at bounding box center [214, 148] width 115 height 20
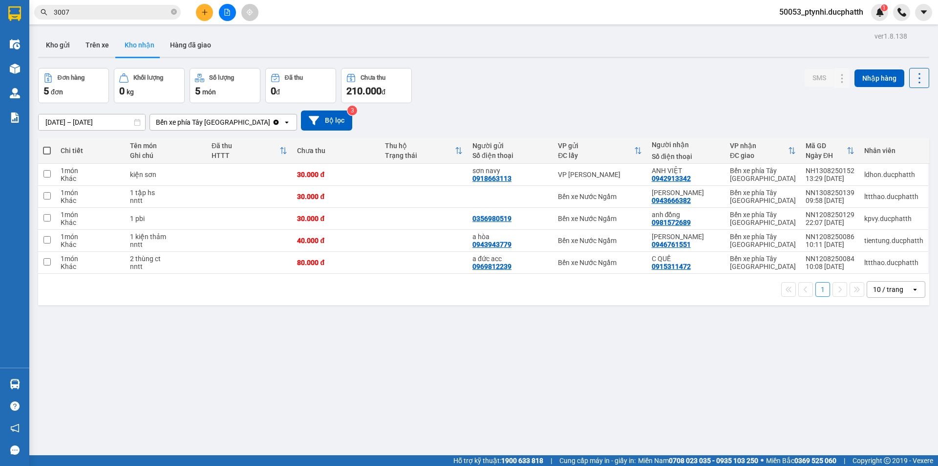
click at [206, 128] on div "Bến xe phía Tây Thanh Hóa" at bounding box center [211, 122] width 122 height 16
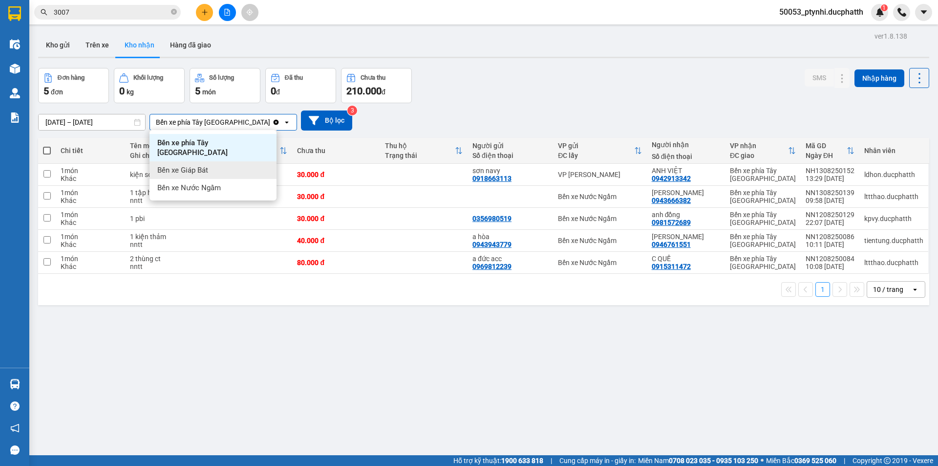
click at [176, 169] on div "Bến xe Giáp Bát" at bounding box center [213, 170] width 127 height 18
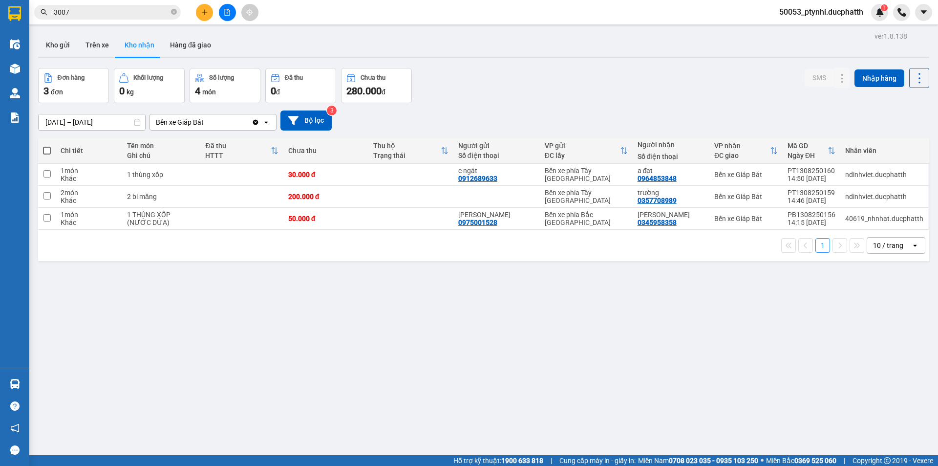
click at [190, 122] on div "Bến xe Giáp Bát" at bounding box center [180, 122] width 48 height 10
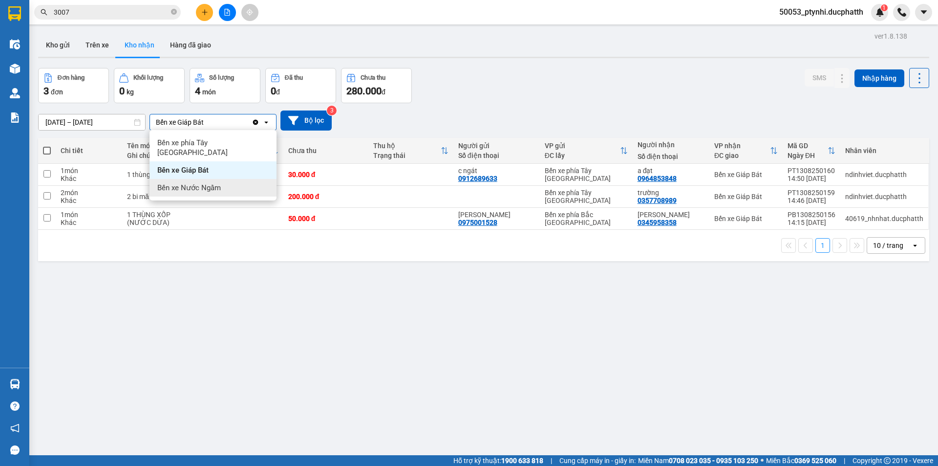
click at [202, 183] on span "Bến xe Nước Ngầm" at bounding box center [189, 188] width 64 height 10
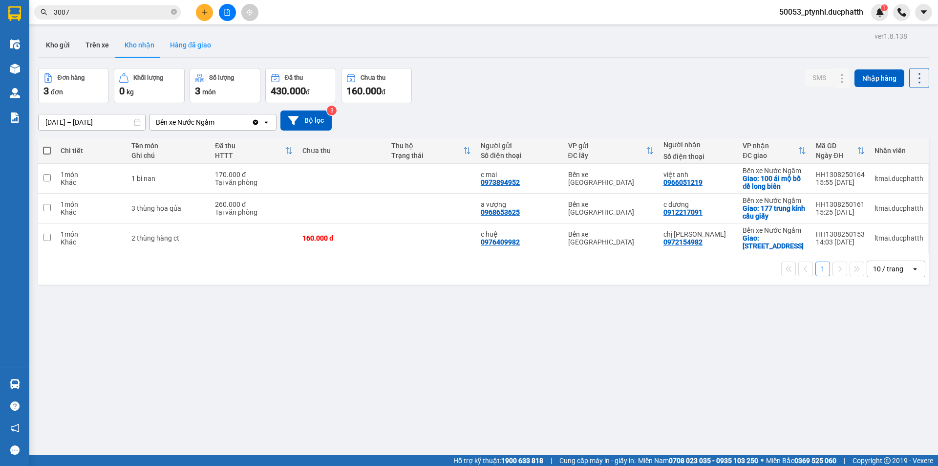
click at [185, 46] on button "Hàng đã giao" at bounding box center [190, 44] width 57 height 23
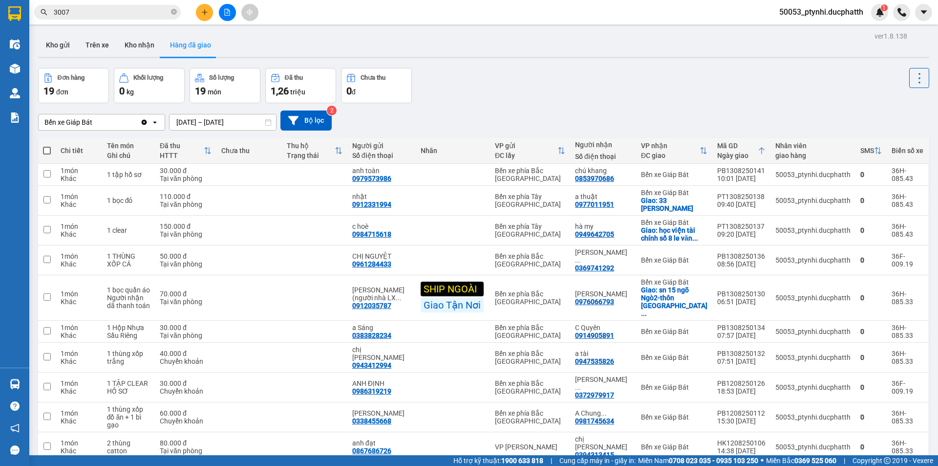
click at [304, 28] on main "ver 1.8.138 Kho gửi Trên xe Kho nhận Hàng đã giao Đơn hàng 19 đơn Khối lượng 0 …" at bounding box center [469, 227] width 938 height 455
click at [141, 44] on button "Kho nhận" at bounding box center [139, 44] width 45 height 23
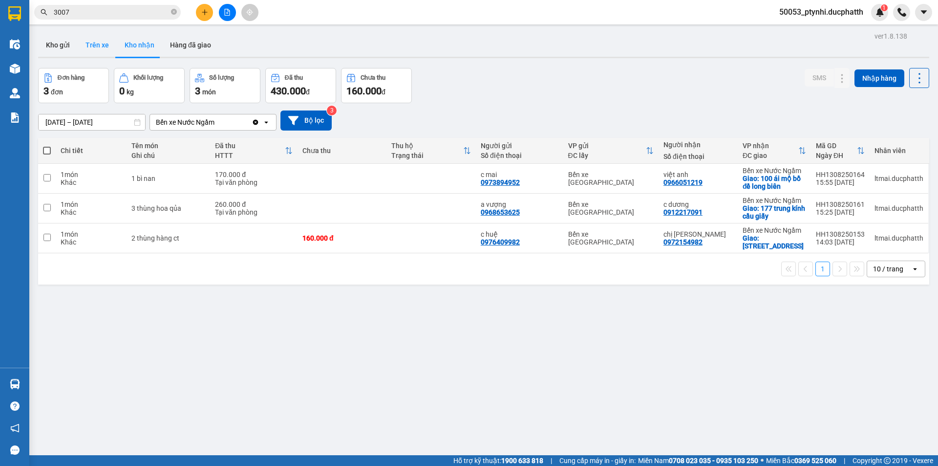
click at [81, 48] on button "Trên xe" at bounding box center [97, 44] width 39 height 23
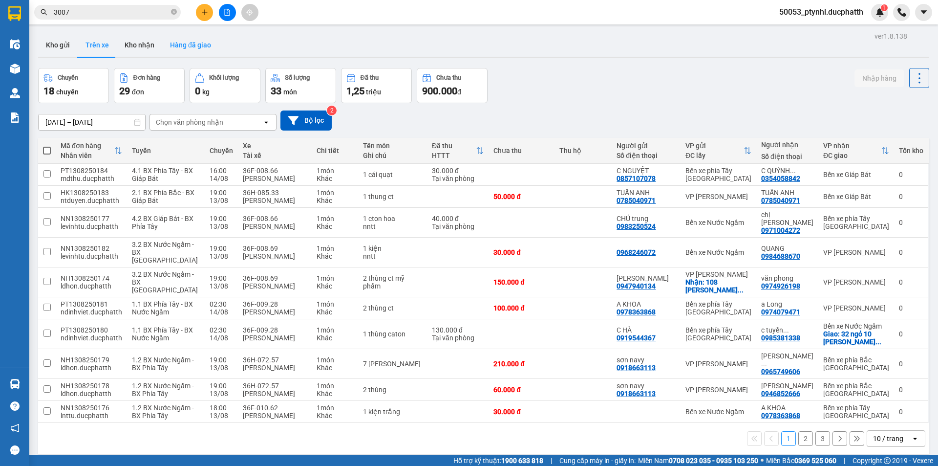
click at [181, 41] on button "Hàng đã giao" at bounding box center [190, 44] width 57 height 23
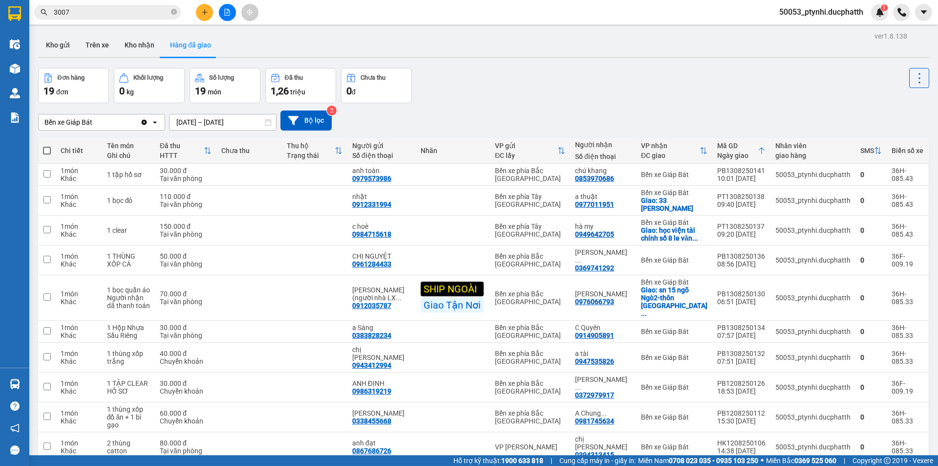
click at [192, 42] on button "Hàng đã giao" at bounding box center [190, 44] width 57 height 23
click at [137, 53] on button "Kho nhận" at bounding box center [139, 44] width 45 height 23
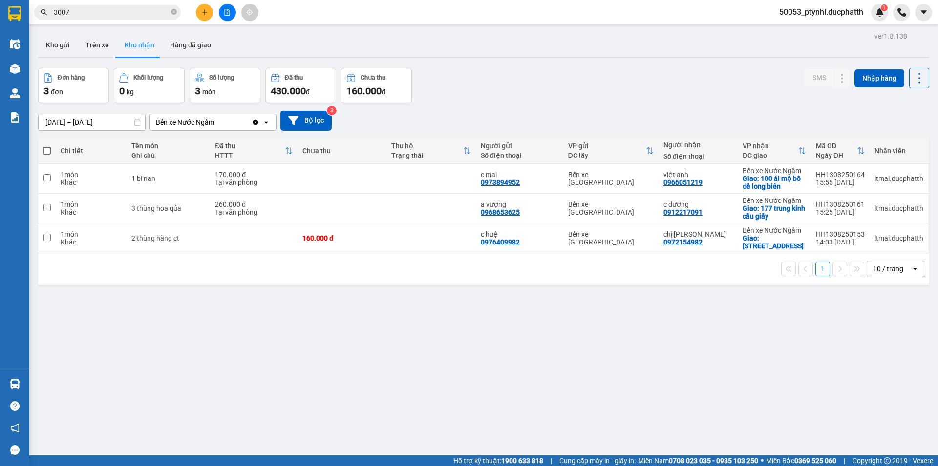
click at [217, 124] on div "Bến xe Nước Ngầm" at bounding box center [201, 122] width 102 height 16
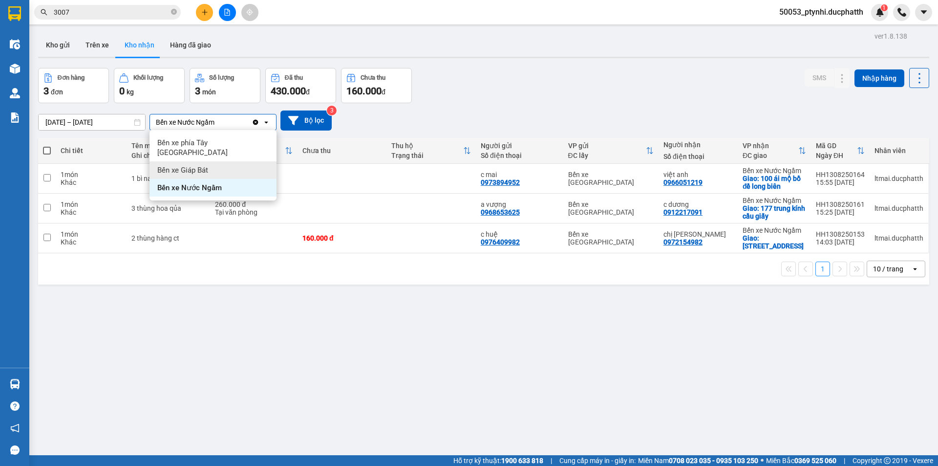
click at [212, 168] on div "Bến xe Giáp Bát" at bounding box center [213, 170] width 127 height 18
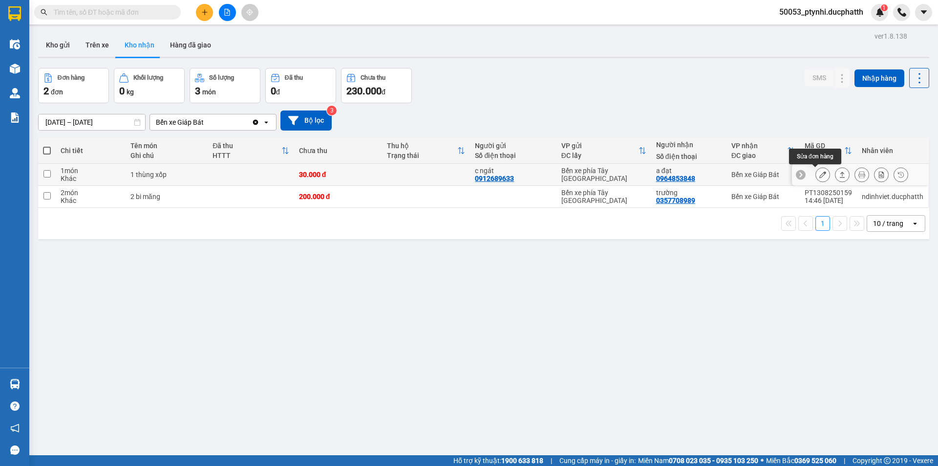
click at [820, 174] on icon at bounding box center [823, 174] width 7 height 7
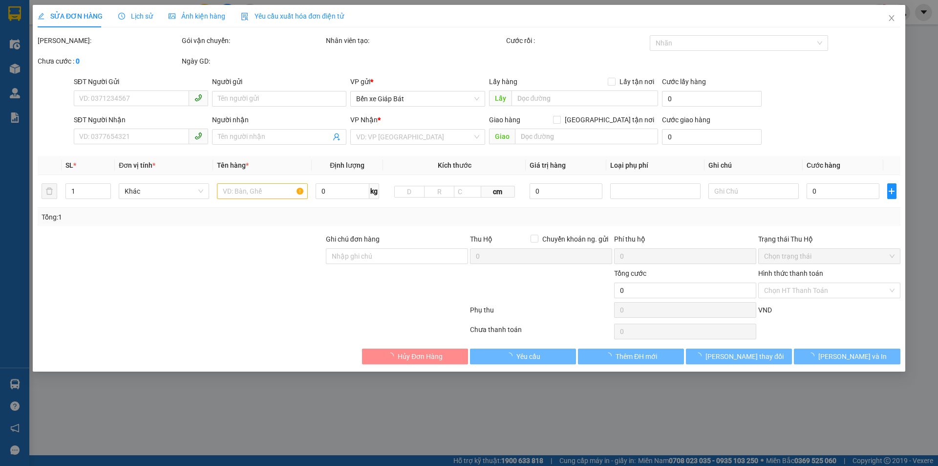
type input "0912689633"
type input "c ngát"
type input "0964853848"
type input "a đạt"
type input "30.000"
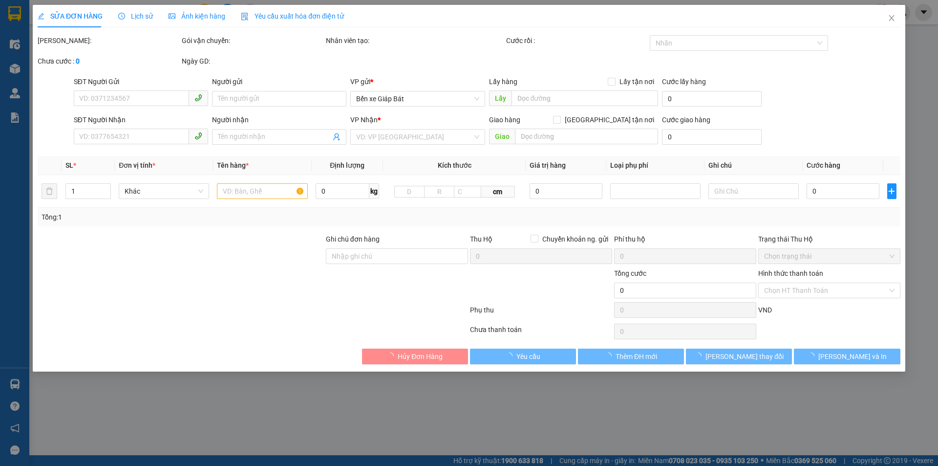
type input "30.000"
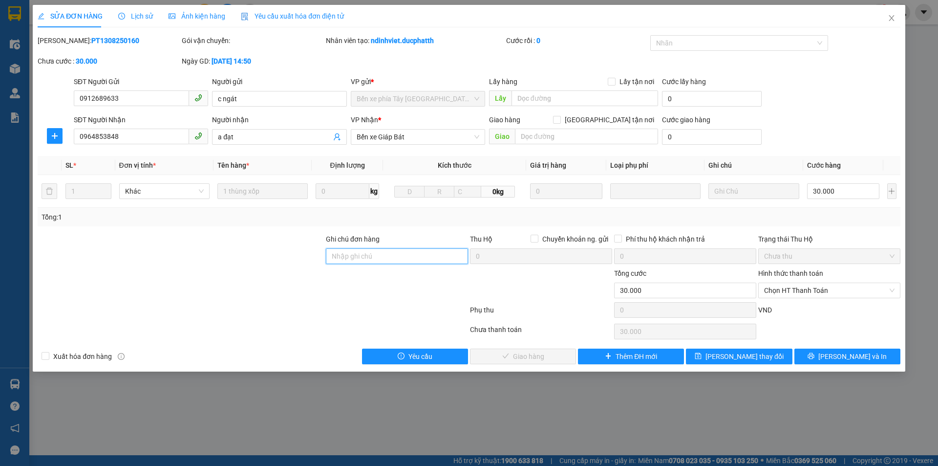
click at [411, 248] on input "Ghi chú đơn hàng" at bounding box center [397, 256] width 142 height 16
drag, startPoint x: 796, startPoint y: 293, endPoint x: 793, endPoint y: 287, distance: 7.0
click at [795, 290] on span "Chọn HT Thanh Toán" at bounding box center [829, 290] width 130 height 15
type input "ck 20:10 13/8 le do tung vtb cty"
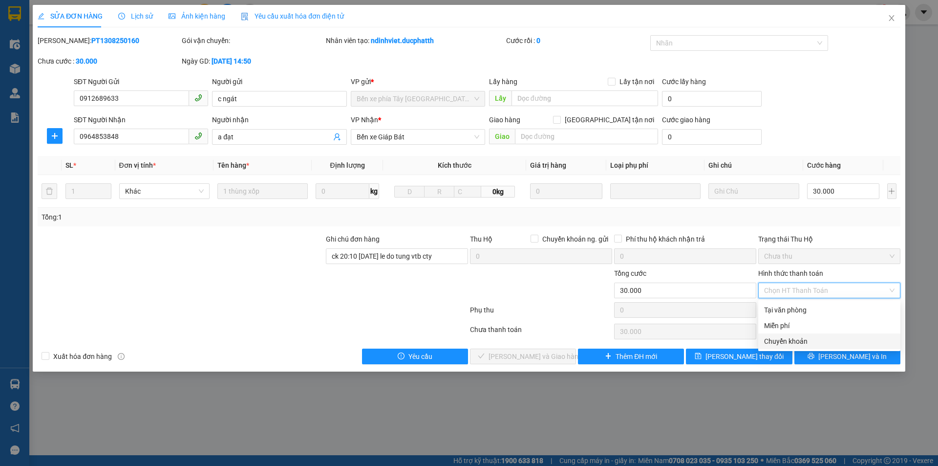
click at [801, 340] on div "Chuyển khoản" at bounding box center [829, 341] width 130 height 11
type input "0"
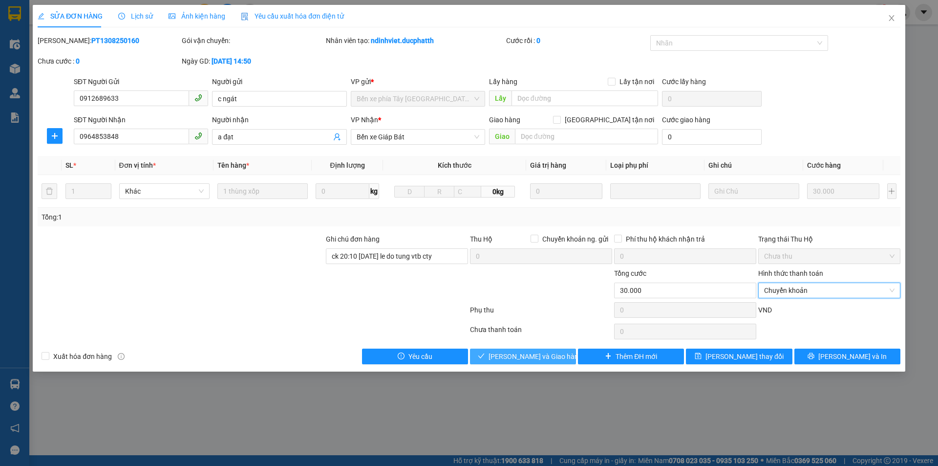
click at [537, 355] on span "Lưu và Giao hàng" at bounding box center [536, 356] width 94 height 11
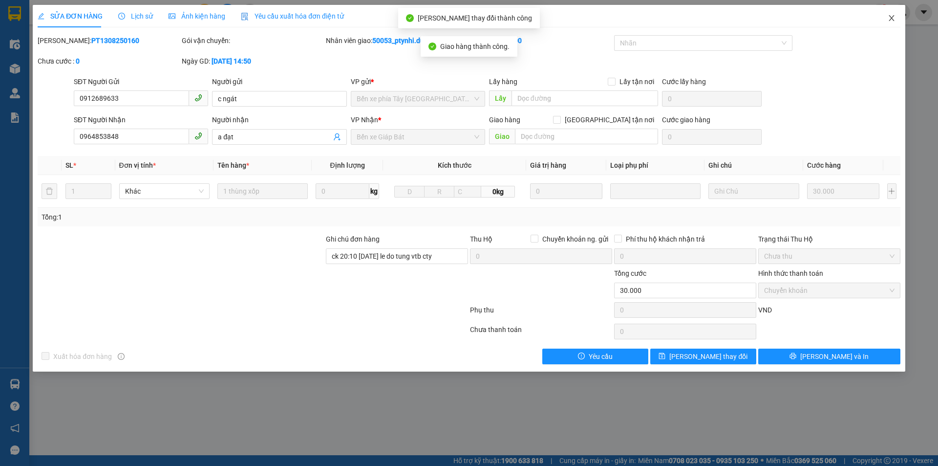
click at [894, 17] on icon "close" at bounding box center [892, 18] width 8 height 8
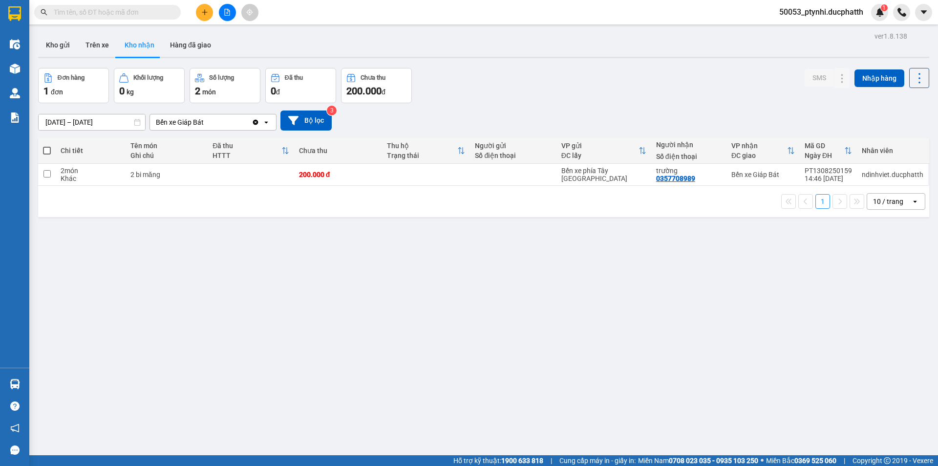
click at [100, 3] on div "Kết quả tìm kiếm ( 0 ) Bộ lọc No Data 50053_ptynhi.ducphatth 1" at bounding box center [469, 12] width 938 height 24
click at [98, 8] on input "text" at bounding box center [111, 12] width 115 height 11
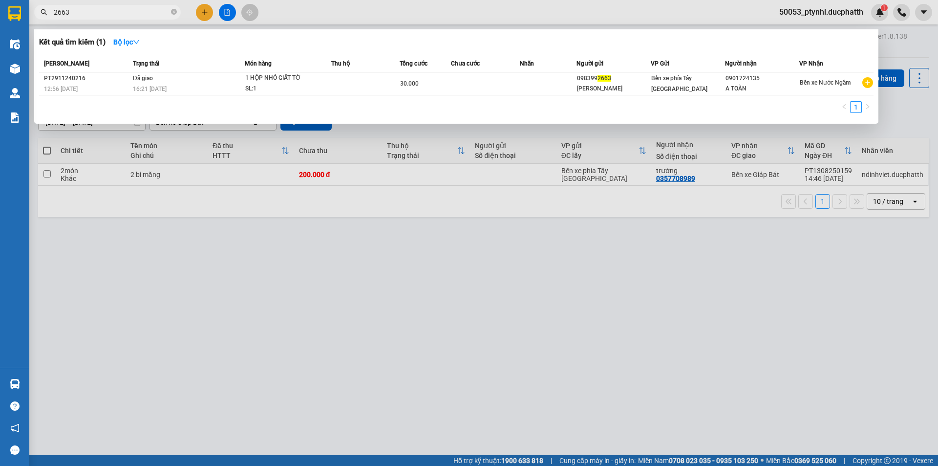
type input "2663"
click at [315, 12] on div at bounding box center [469, 233] width 938 height 466
click at [174, 13] on icon "close-circle" at bounding box center [174, 12] width 6 height 6
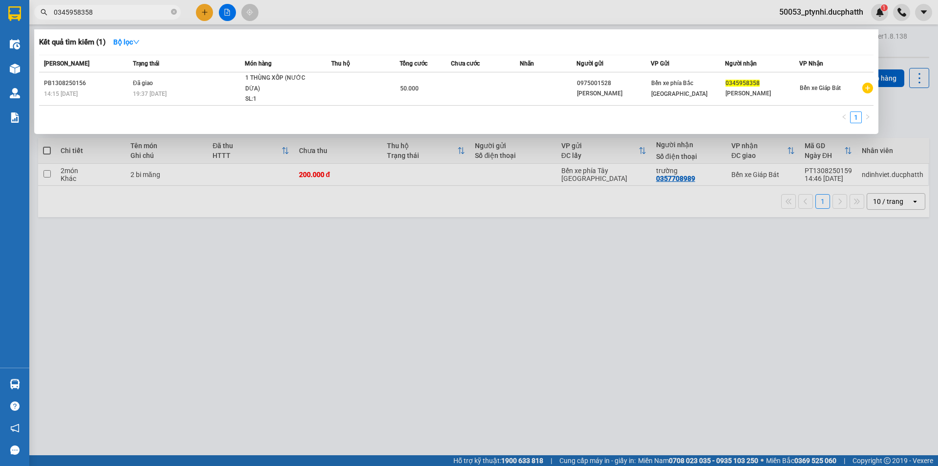
type input "0345958358"
click at [181, 258] on div at bounding box center [469, 233] width 938 height 466
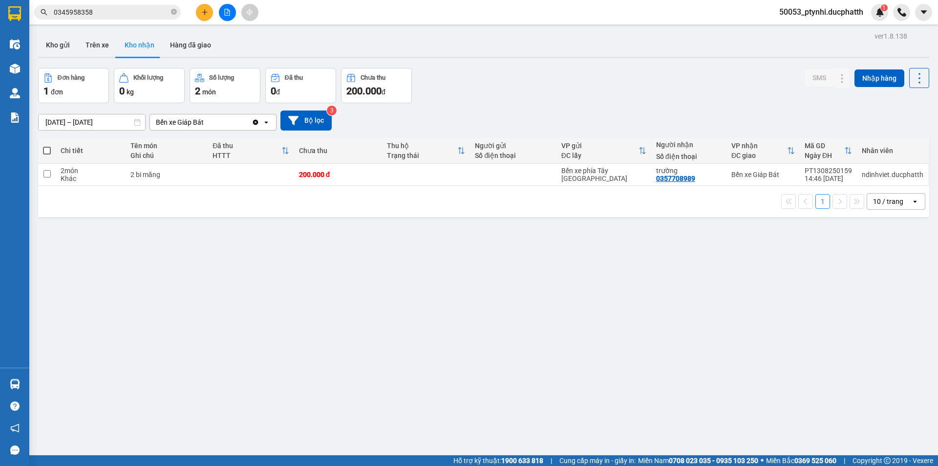
click at [140, 14] on input "0345958358" at bounding box center [111, 12] width 115 height 11
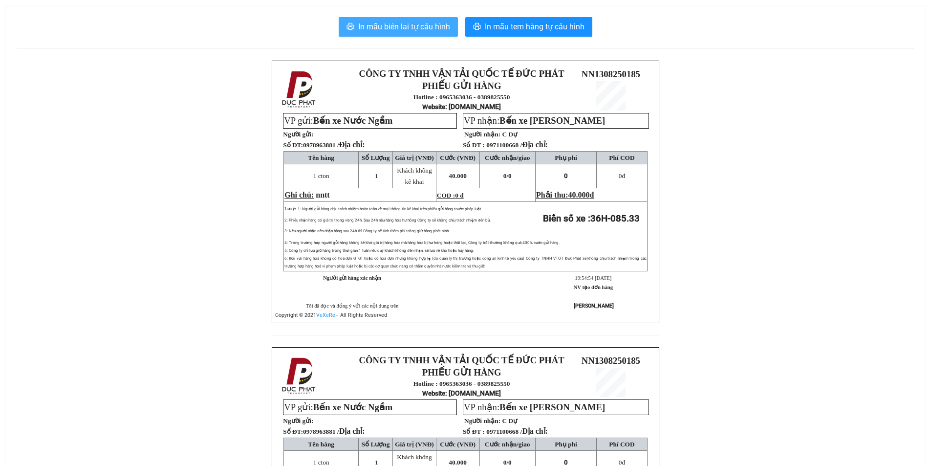
click at [405, 26] on span "In mẫu biên lai tự cấu hình" at bounding box center [404, 27] width 92 height 12
